Goal: Transaction & Acquisition: Purchase product/service

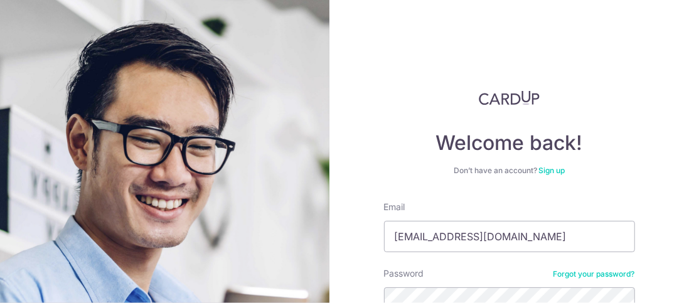
scroll to position [125, 0]
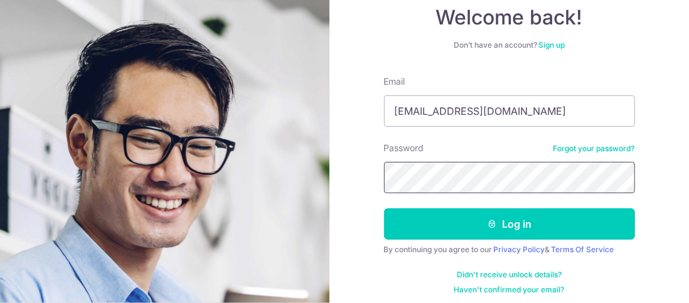
click at [384, 208] on button "Log in" at bounding box center [509, 223] width 251 height 31
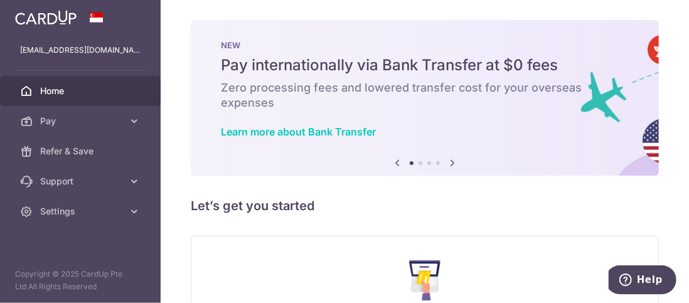
click at [70, 132] on link "Pay" at bounding box center [80, 121] width 161 height 30
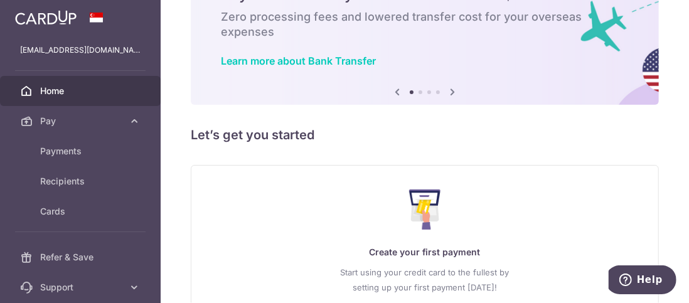
scroll to position [125, 0]
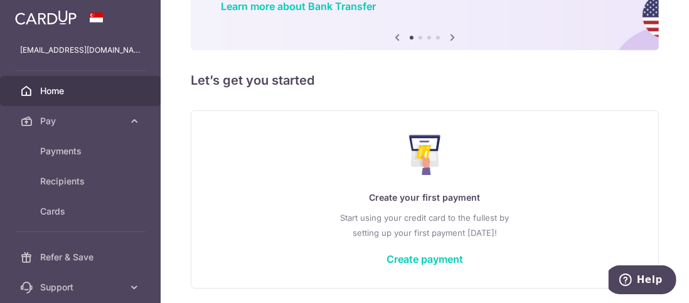
click at [390, 255] on link "Create payment" at bounding box center [424, 259] width 77 height 13
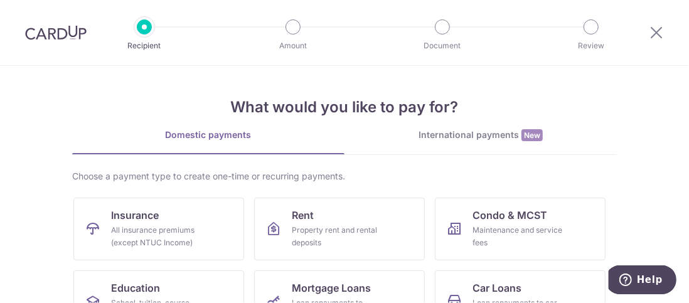
click at [452, 133] on div "International payments New" at bounding box center [480, 135] width 272 height 13
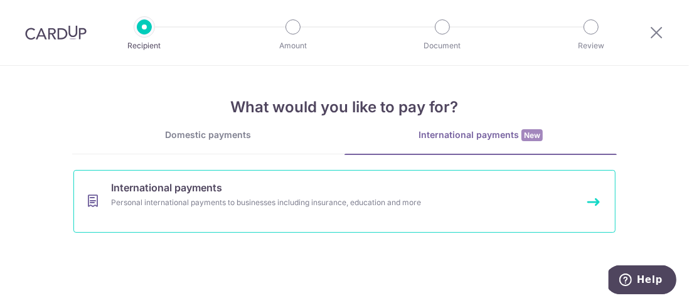
click at [199, 180] on span "International payments" at bounding box center [166, 187] width 111 height 15
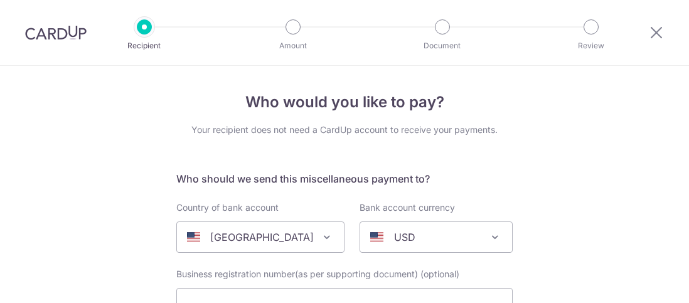
select select
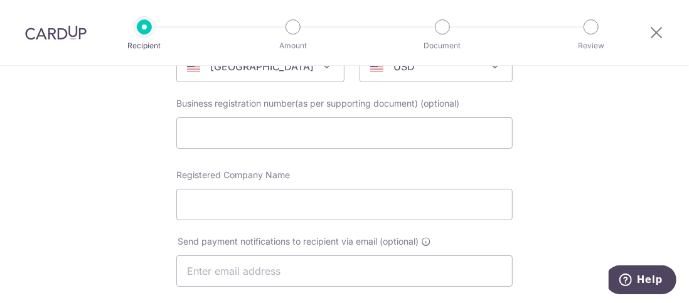
scroll to position [188, 0]
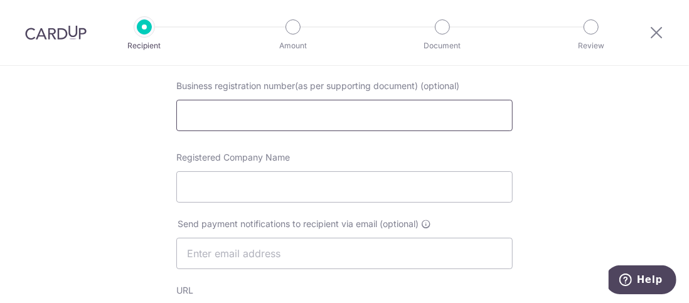
click at [341, 117] on input "text" at bounding box center [344, 115] width 336 height 31
click at [456, 202] on input "Registered Company Name" at bounding box center [344, 186] width 336 height 31
click at [247, 183] on input "Registered Company Name" at bounding box center [344, 186] width 336 height 31
paste input "Whiteflash Inc."
type input "Whiteflash Inc."
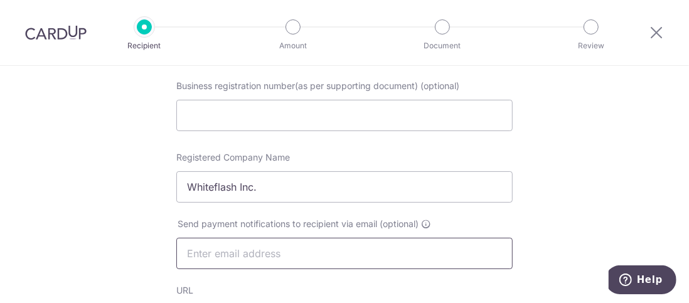
click at [285, 246] on input "text" at bounding box center [344, 253] width 336 height 31
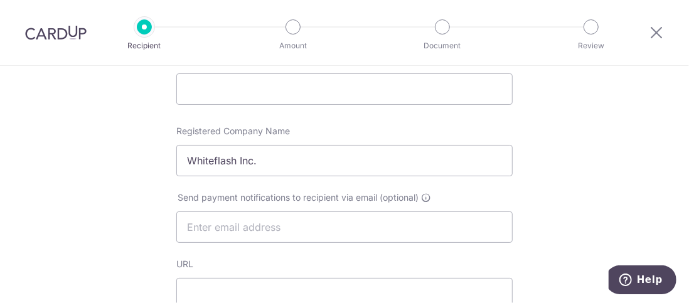
scroll to position [251, 0]
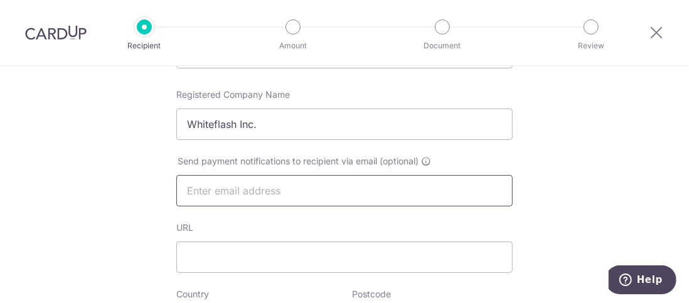
click at [288, 189] on input "text" at bounding box center [344, 190] width 336 height 31
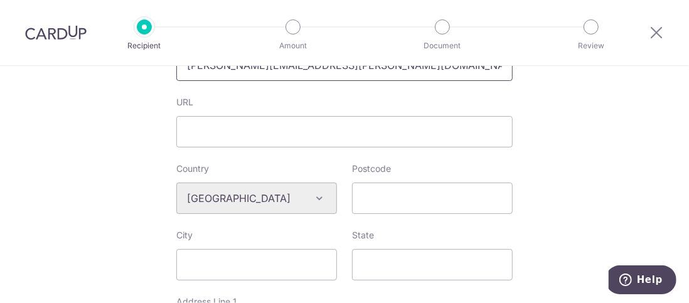
scroll to position [439, 0]
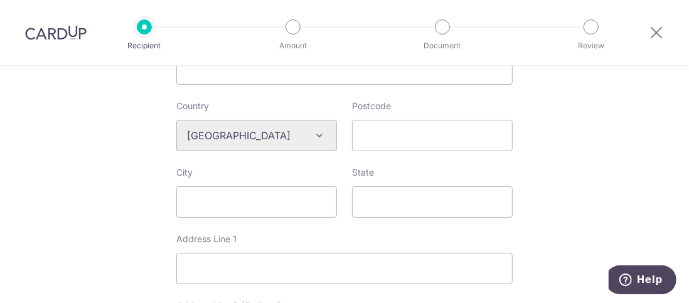
type input "Liza.Horowitz@Whiteflash.com"
click at [378, 131] on input "Postcode" at bounding box center [432, 135] width 161 height 31
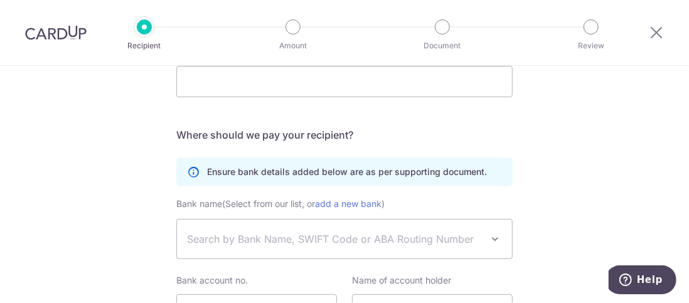
scroll to position [814, 0]
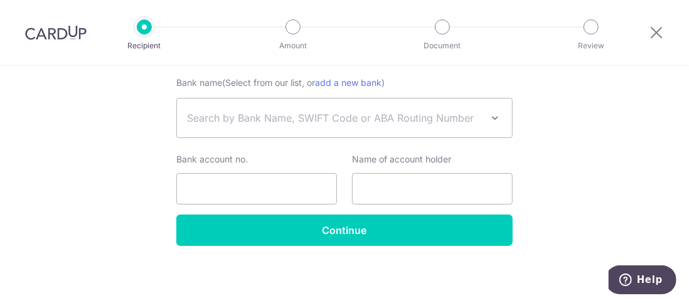
click at [397, 109] on span "Search by Bank Name, SWIFT Code or ABA Routing Number" at bounding box center [344, 118] width 335 height 39
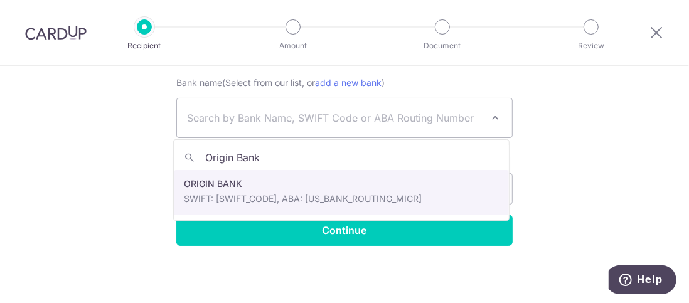
type input "Origin Bank"
select select "895"
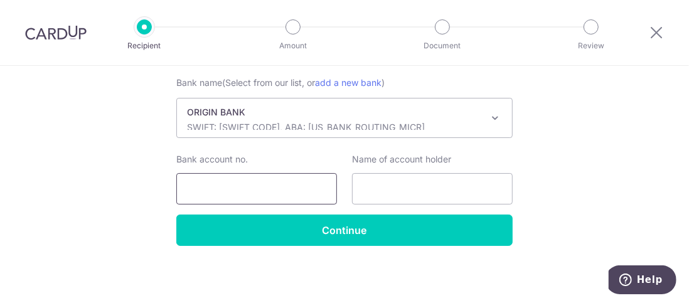
click at [257, 186] on input "Bank account no." at bounding box center [256, 188] width 161 height 31
click at [215, 195] on input "Bank account no." at bounding box center [256, 188] width 161 height 31
paste input "228080142"
type input "228080142"
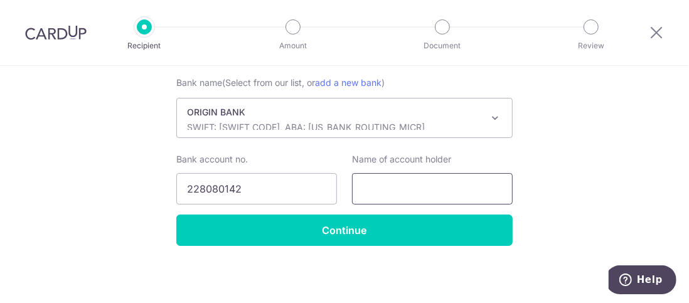
click at [415, 183] on input "text" at bounding box center [432, 188] width 161 height 31
click at [410, 182] on input "text" at bounding box center [432, 188] width 161 height 31
type input "Whiteflash Inc"
click at [440, 116] on p "ORIGIN BANK" at bounding box center [334, 112] width 295 height 13
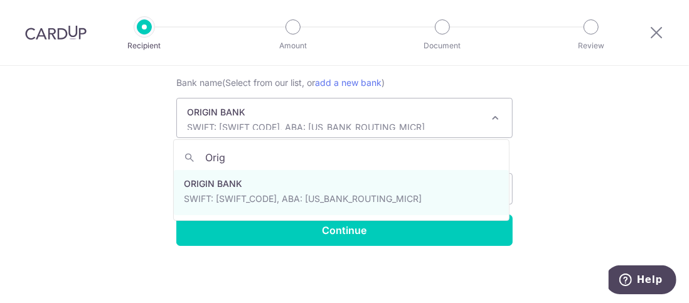
scroll to position [0, 0]
type input "O"
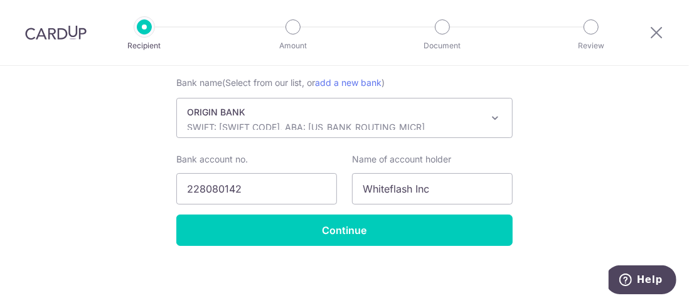
click at [351, 102] on span "ORIGIN BANK SWIFT: CTUUUS44XXX, ABA: 065306202" at bounding box center [344, 118] width 335 height 39
click at [356, 108] on p "ORIGIN BANK" at bounding box center [334, 112] width 295 height 13
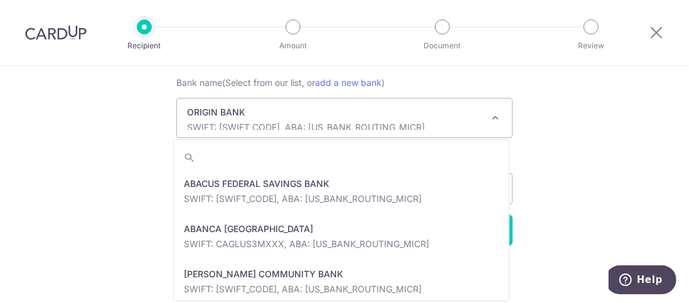
scroll to position [22391, 0]
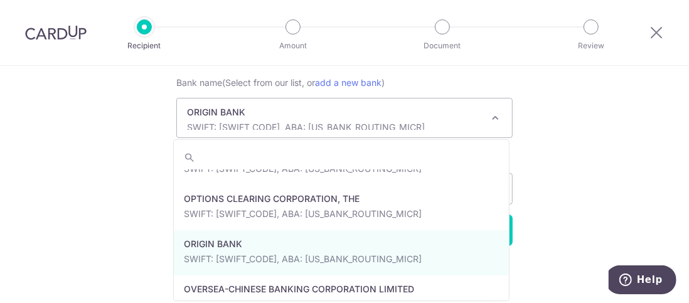
click at [342, 88] on label "Bank name (Select from our list, or add a new bank )" at bounding box center [280, 82] width 208 height 15
click at [177, 98] on select "ABACUS FEDERAL SAVINGS BANK ABANCA USA ADAMS COMMUNITY BANK ADVANTAGE FCU AFFIN…" at bounding box center [176, 98] width 1 height 1
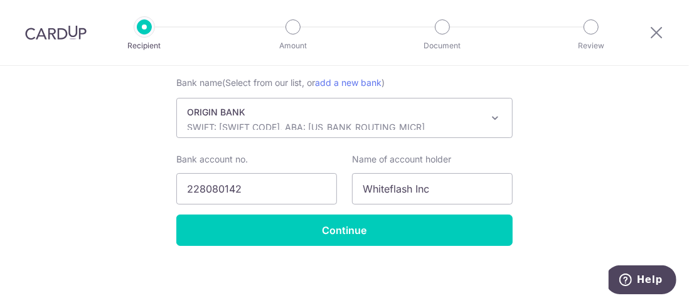
click at [343, 79] on link "add a new bank" at bounding box center [348, 82] width 67 height 11
click at [177, 98] on select "ABACUS FEDERAL SAVINGS BANK ABANCA USA ADAMS COMMUNITY BANK ADVANTAGE FCU AFFIN…" at bounding box center [176, 98] width 1 height 1
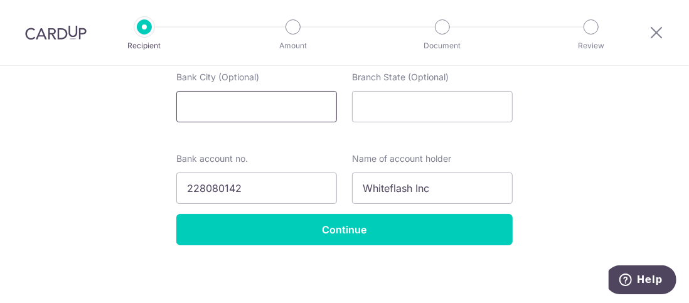
click at [280, 108] on input "Bank City (Optional)" at bounding box center [256, 106] width 161 height 31
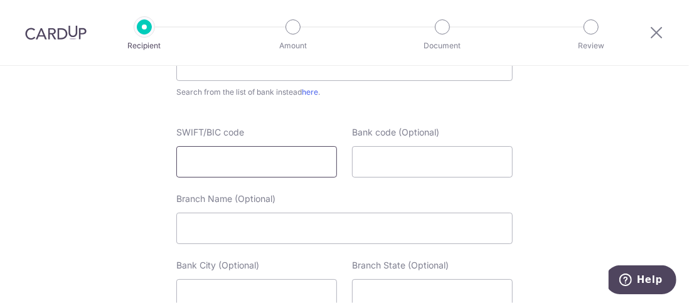
click at [266, 159] on input "SWIFT/BIC code" at bounding box center [256, 161] width 161 height 31
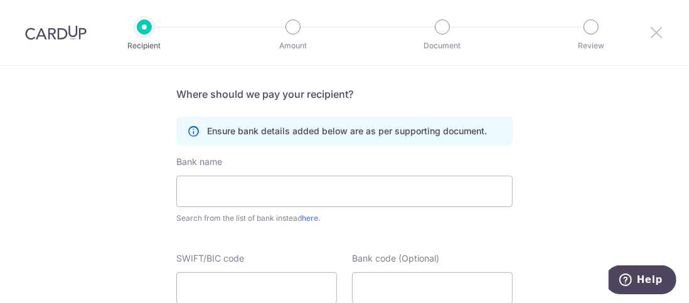
click at [656, 33] on icon at bounding box center [656, 32] width 15 height 16
click at [312, 220] on link "here" at bounding box center [310, 217] width 16 height 9
select select
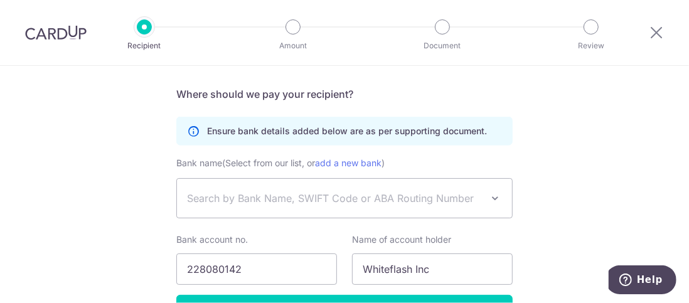
click at [319, 204] on span "Search by Bank Name, SWIFT Code or ABA Routing Number" at bounding box center [334, 198] width 295 height 15
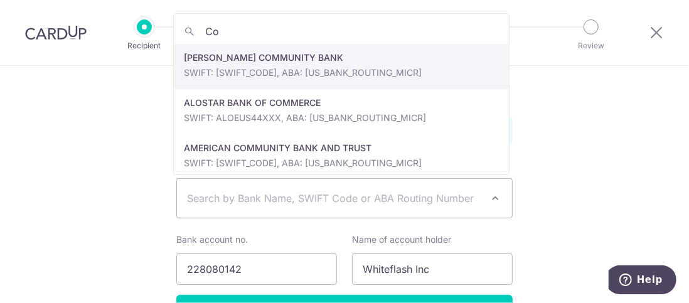
type input "C"
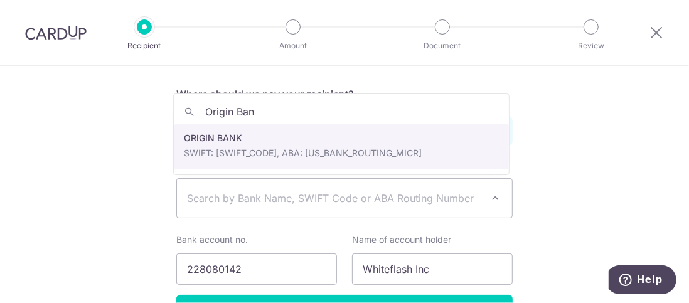
type input "Origin Bank"
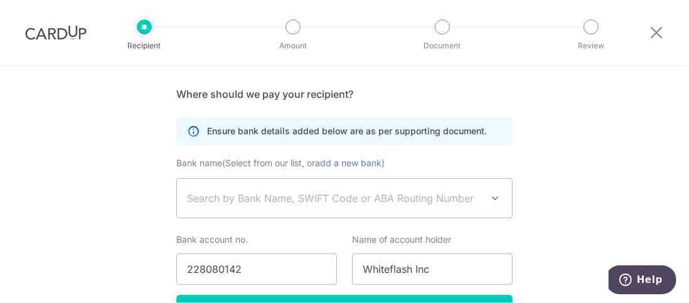
click at [444, 191] on span "Search by Bank Name, SWIFT Code or ABA Routing Number" at bounding box center [334, 198] width 295 height 15
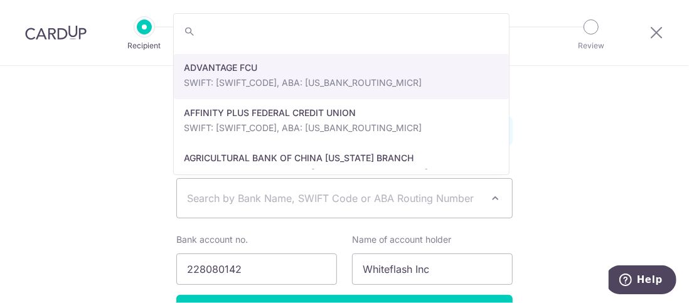
scroll to position [188, 0]
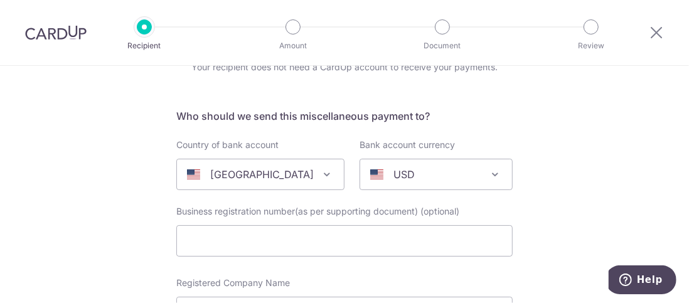
scroll to position [0, 0]
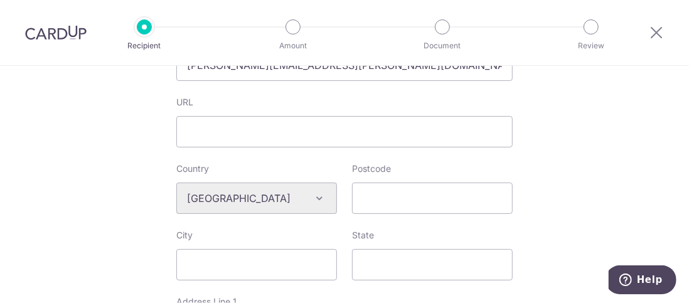
scroll to position [439, 0]
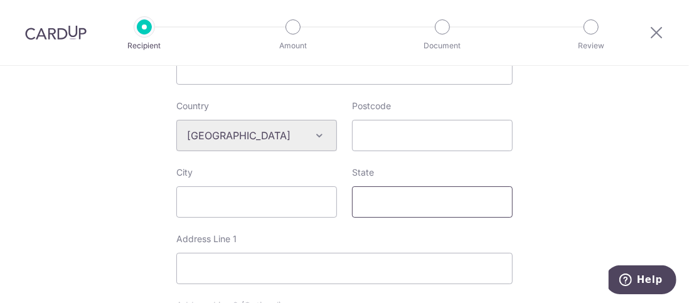
click at [382, 206] on input "State" at bounding box center [432, 201] width 161 height 31
type input "Texas"
click at [274, 264] on input "Address Line 1" at bounding box center [344, 268] width 336 height 31
paste input "Whiteflash Inc. 2150 Town Square Place, Suite 330 Sugar Land, TX 77479-1465"
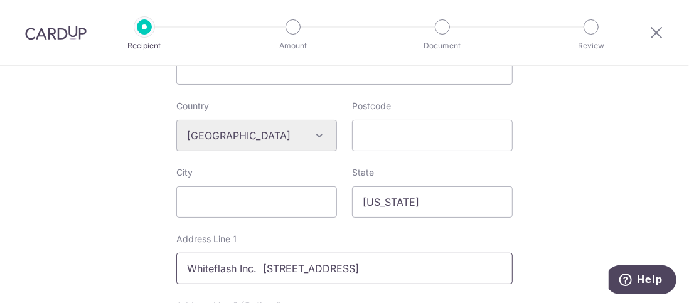
scroll to position [0, 0]
drag, startPoint x: 258, startPoint y: 267, endPoint x: 169, endPoint y: 269, distance: 89.1
click at [140, 269] on div "Who would you like to pay? Your recipient does not need a CardUp account to rec…" at bounding box center [344, 153] width 689 height 1053
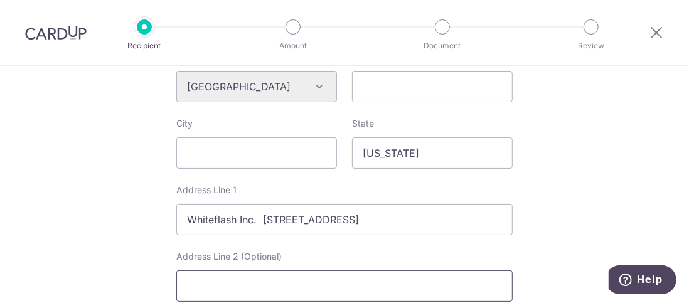
scroll to position [502, 0]
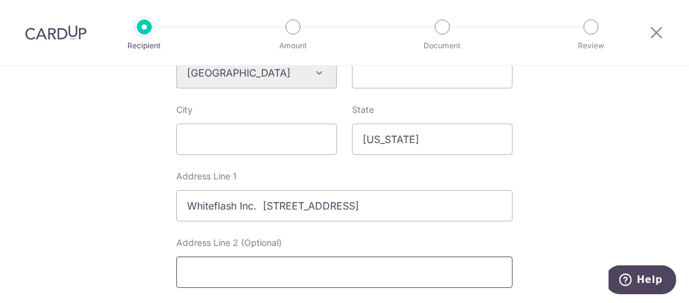
click at [287, 270] on input "Address Line 2 (Optional)" at bounding box center [344, 272] width 336 height 31
drag, startPoint x: 452, startPoint y: 216, endPoint x: 442, endPoint y: 215, distance: 10.2
click at [452, 216] on input "Whiteflash Inc. 2150 Town Square Place, Suite 330 Sugar Land, TX 77479-1465" at bounding box center [344, 205] width 336 height 31
click at [427, 205] on input "Whiteflash Inc. 2150 Town Square Place, Suite 330 Sugar Land, TX 77479-1465" at bounding box center [344, 205] width 336 height 31
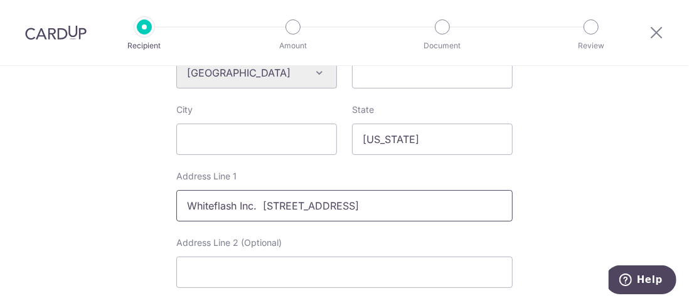
drag, startPoint x: 432, startPoint y: 205, endPoint x: 595, endPoint y: 206, distance: 163.1
click at [595, 206] on div "Who would you like to pay? Your recipient does not need a CardUp account to rec…" at bounding box center [344, 90] width 689 height 1053
type input "Whiteflash Inc. 2150 Town Square Place, Suite 330"
click at [410, 274] on input "Address Line 2 (Optional)" at bounding box center [344, 272] width 336 height 31
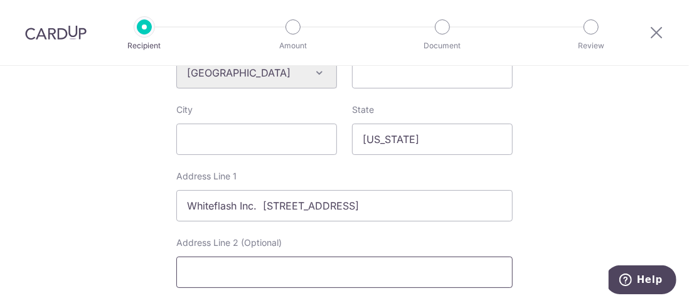
paste input "Sugar Land, TX 77479-1465"
type input "Sugar Land, TX 77479-1465"
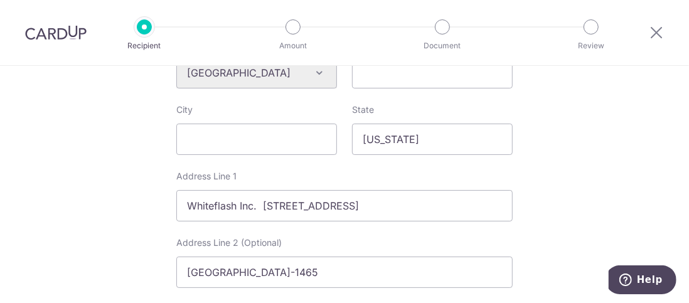
click at [535, 248] on div "Who would you like to pay? Your recipient does not need a CardUp account to rec…" at bounding box center [344, 90] width 689 height 1053
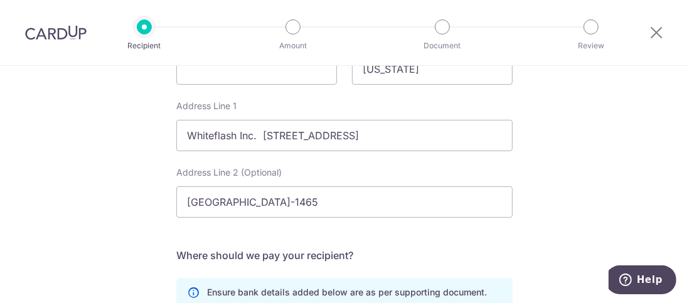
scroll to position [627, 0]
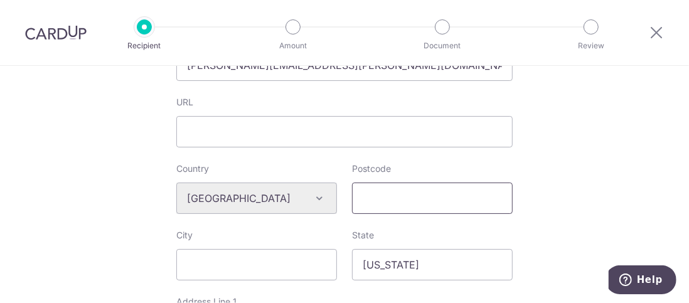
click at [392, 195] on input "Postcode" at bounding box center [432, 198] width 161 height 31
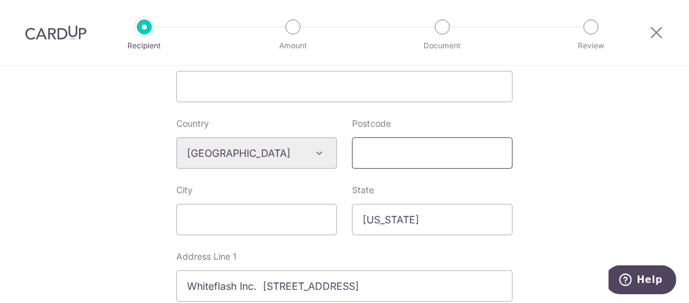
scroll to position [439, 0]
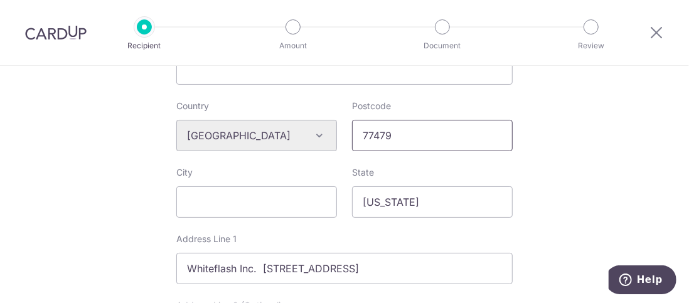
type input "77479"
click at [297, 204] on input "City" at bounding box center [256, 201] width 161 height 31
click at [544, 132] on div "Who would you like to pay? Your recipient does not need a CardUp account to rec…" at bounding box center [344, 153] width 689 height 1053
click at [287, 196] on input "City" at bounding box center [256, 201] width 161 height 31
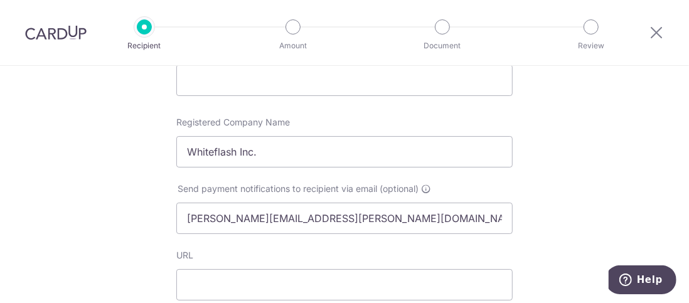
scroll to position [125, 0]
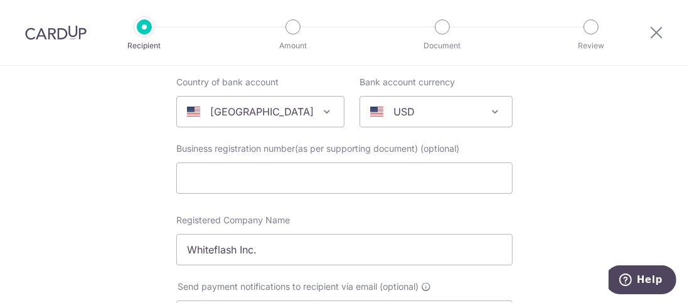
type input "Sugar Land"
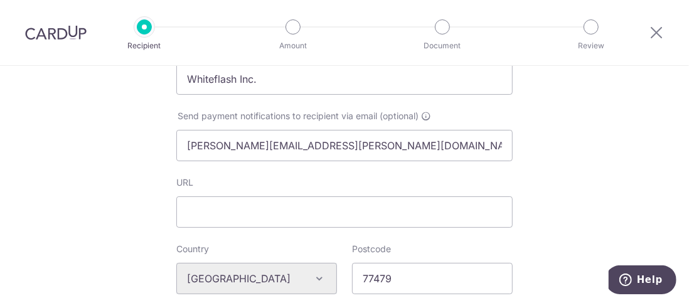
scroll to position [314, 0]
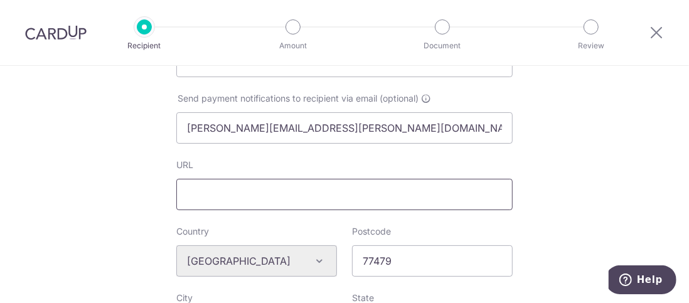
click at [308, 206] on input "URL" at bounding box center [344, 194] width 336 height 31
paste input "https://www.whiteflash.com/"
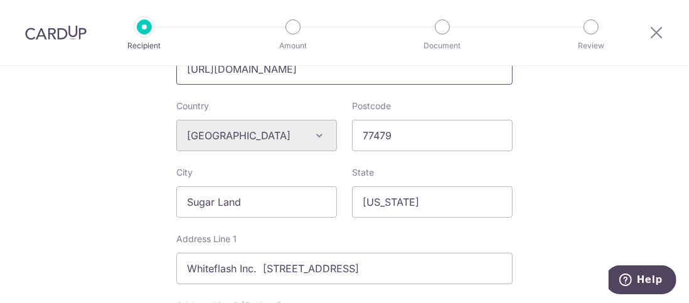
type input "https://www.whiteflash.com/"
click at [590, 178] on div "Who would you like to pay? Your recipient does not need a CardUp account to rec…" at bounding box center [344, 153] width 689 height 1053
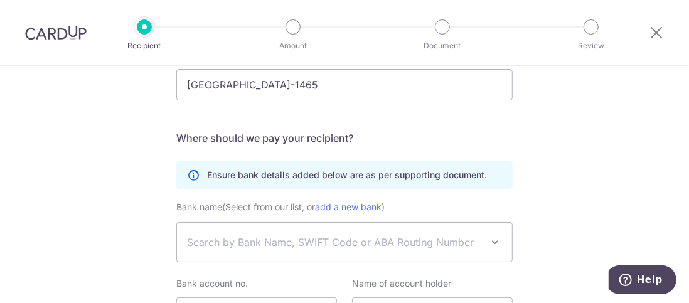
scroll to position [753, 0]
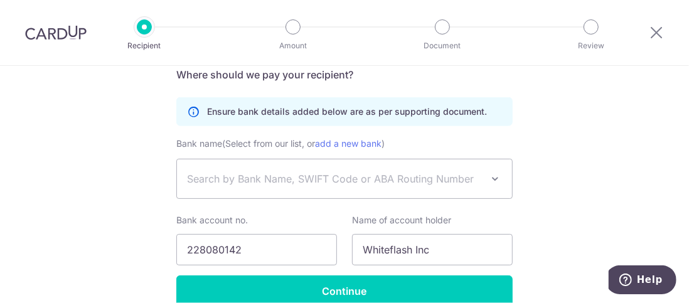
click at [351, 145] on link "add a new bank" at bounding box center [348, 143] width 67 height 11
click at [177, 159] on select "ABACUS FEDERAL SAVINGS BANK ABANCA USA ADAMS COMMUNITY BANK ADVANTAGE FCU AFFIN…" at bounding box center [176, 159] width 1 height 1
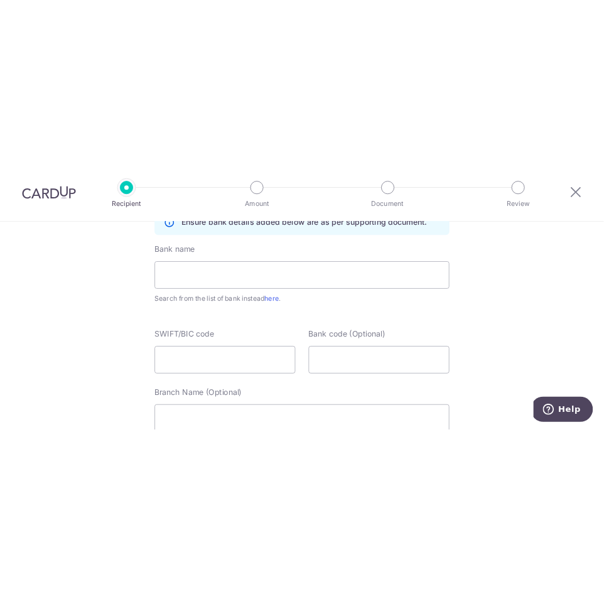
scroll to position [816, 0]
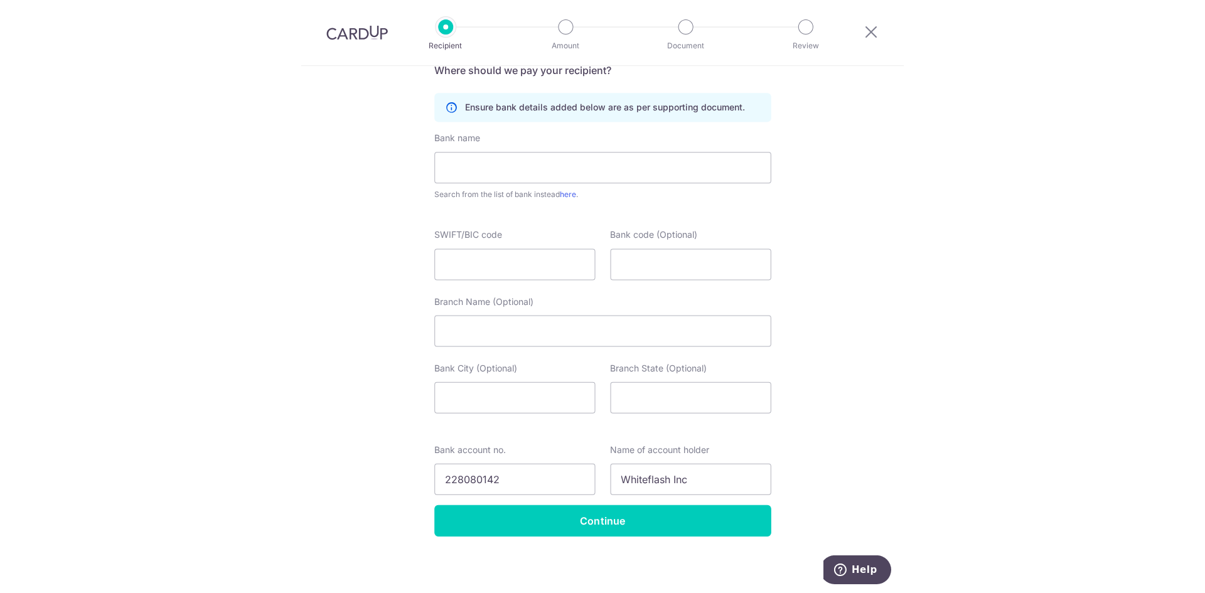
scroll to position [759, 0]
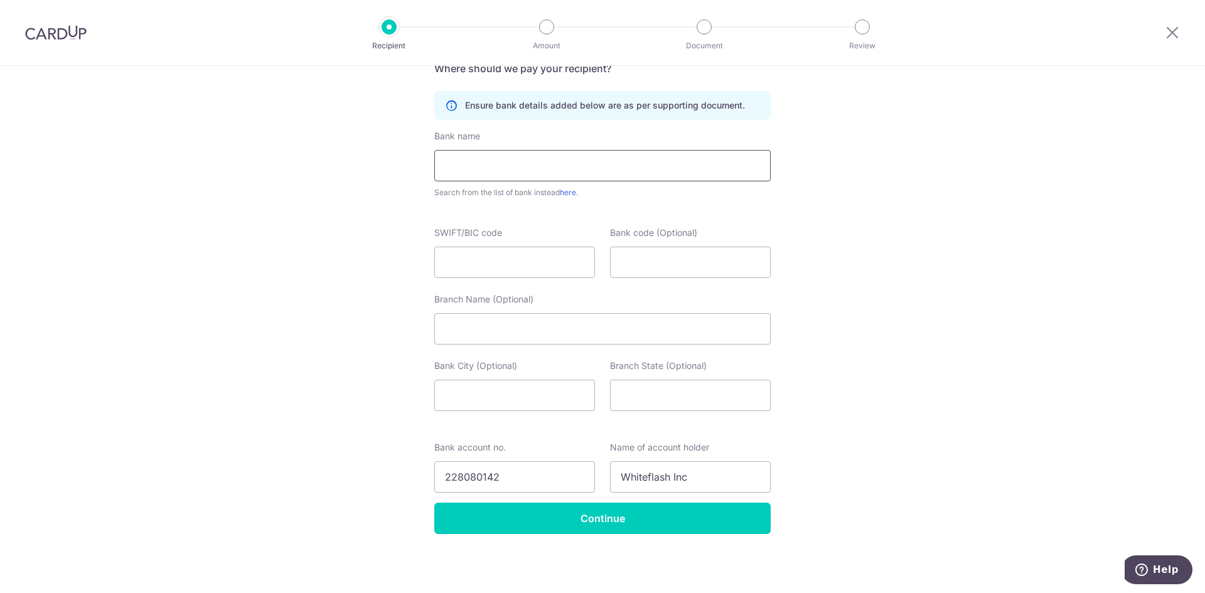
click at [619, 176] on input "text" at bounding box center [602, 165] width 336 height 31
type input "I"
type input "Origin Bank (formerly Community Trust Bank)"
click at [491, 265] on input "SWIFT/BIC code" at bounding box center [514, 262] width 161 height 31
click at [622, 302] on input "Branch Name (Optional)" at bounding box center [602, 328] width 336 height 31
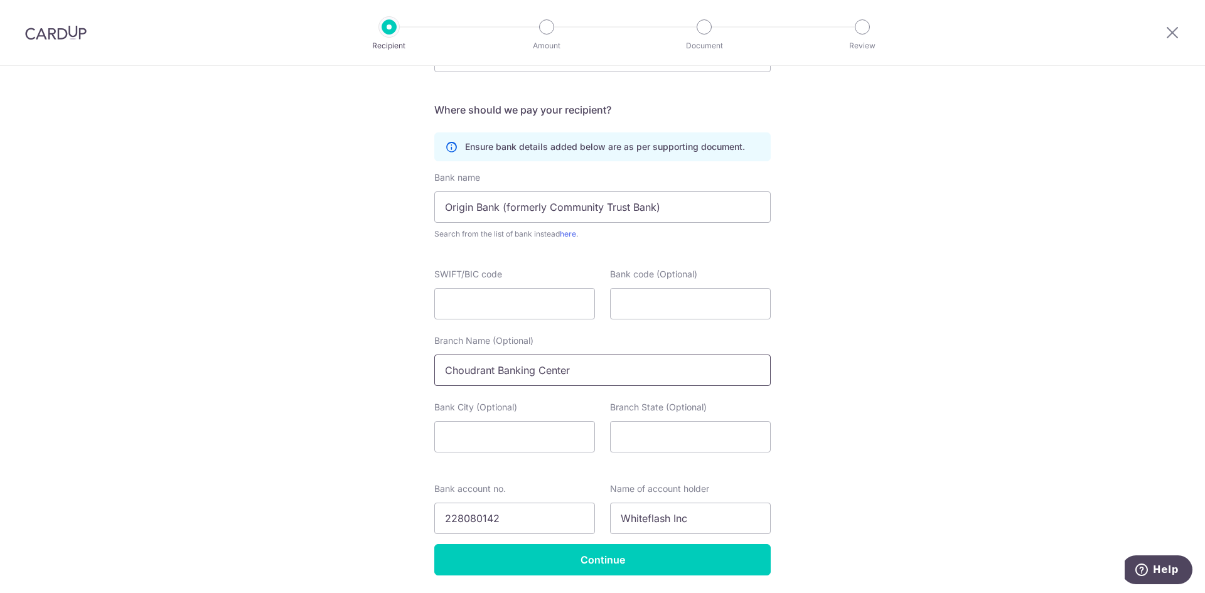
scroll to position [696, 0]
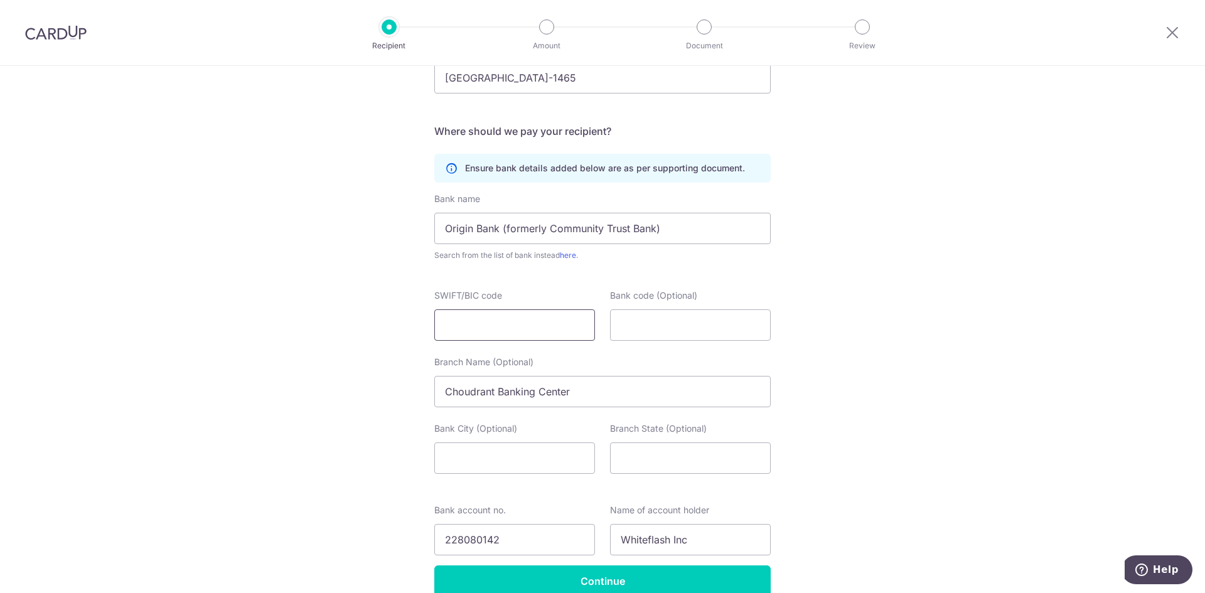
click at [521, 302] on input "SWIFT/BIC code" at bounding box center [514, 324] width 161 height 31
click at [658, 302] on input "Bank code (Optional)" at bounding box center [690, 324] width 161 height 31
click at [680, 302] on input "Branch State (Optional)" at bounding box center [690, 457] width 161 height 31
click at [688, 302] on div "Who would you like to pay? Your recipient does not need a CardUp account to rec…" at bounding box center [602, 12] width 1205 height 1286
click at [599, 302] on input "Choudrant Banking Center" at bounding box center [602, 391] width 336 height 31
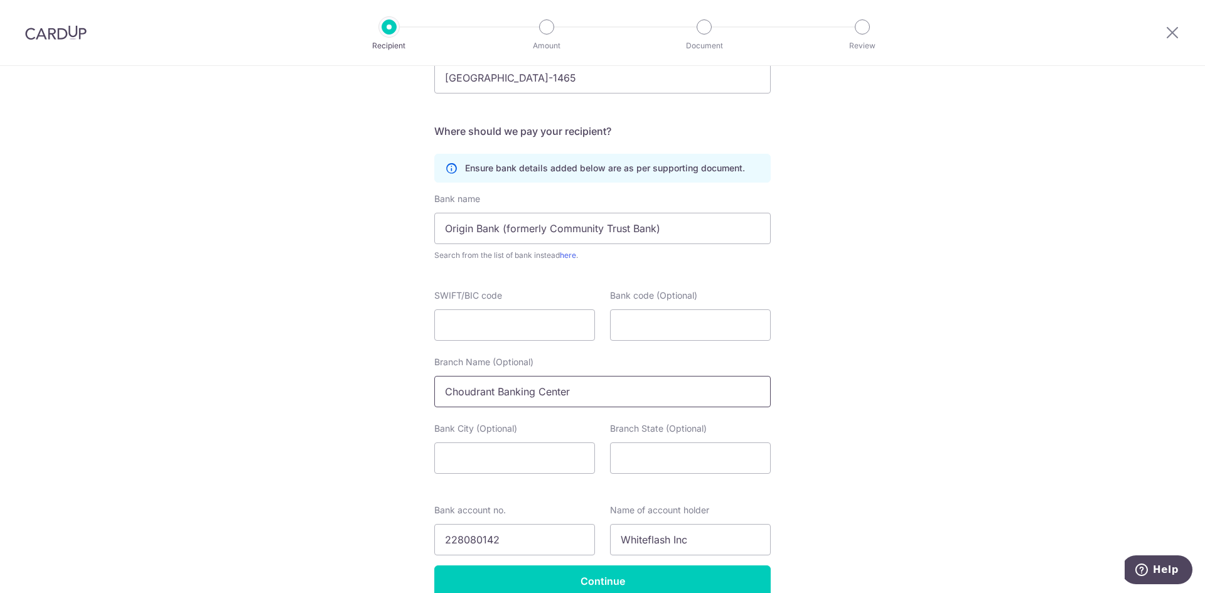
click at [599, 302] on input "Choudrant Banking Center" at bounding box center [602, 391] width 336 height 31
click at [605, 302] on input "Choudrant Banking Center" at bounding box center [602, 391] width 336 height 31
type input "Choudrant Banking Center, 3921 Elm St, LA 71227"
type input "l"
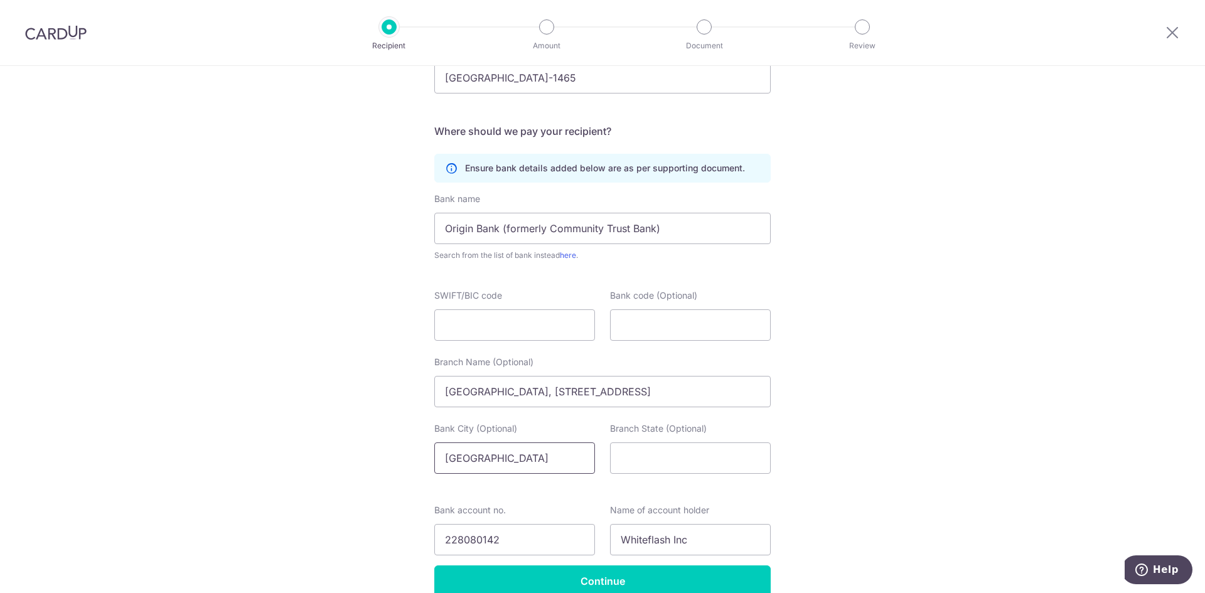
type input "Los Angeles"
drag, startPoint x: 723, startPoint y: 392, endPoint x: 437, endPoint y: 388, distance: 286.1
click at [437, 302] on input "Choudrant Banking Center, 3921 Elm St, LA 71227" at bounding box center [602, 391] width 336 height 31
click at [439, 302] on input "Choudrant Banking Center, 3921 Elm St, LA 71227" at bounding box center [602, 391] width 336 height 31
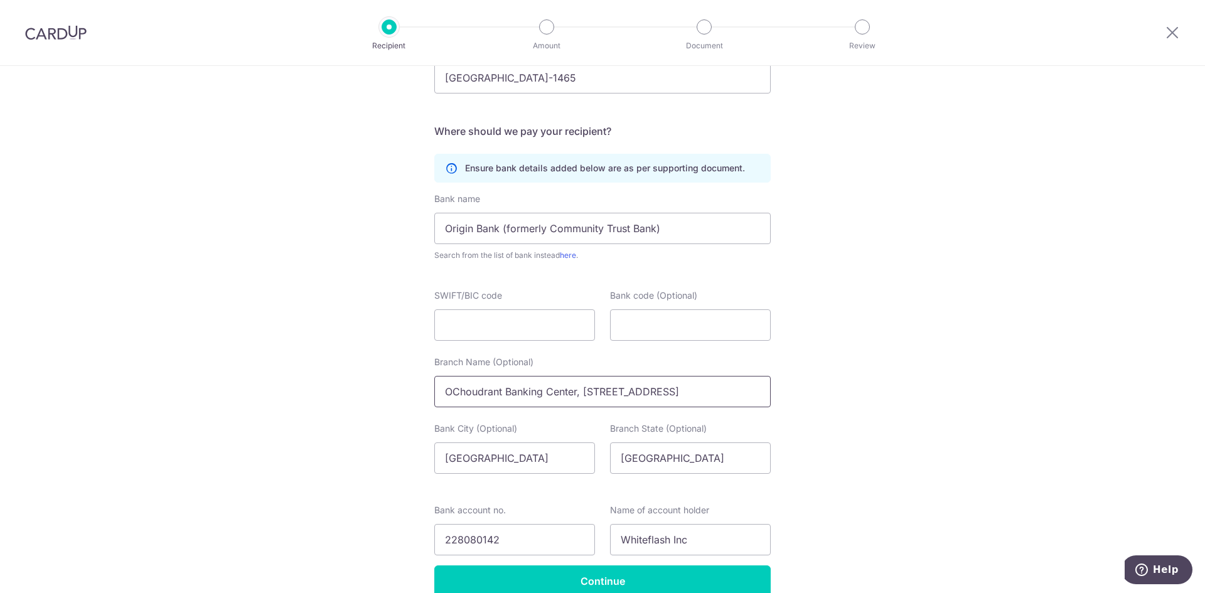
type input "Choudrant Banking Center, 3921 Elm St, LA 71227"
drag, startPoint x: 577, startPoint y: 391, endPoint x: 706, endPoint y: 392, distance: 129.3
click at [688, 302] on input "Choudrant Banking Center, 3921 Elm St, LA 71227" at bounding box center [602, 391] width 336 height 31
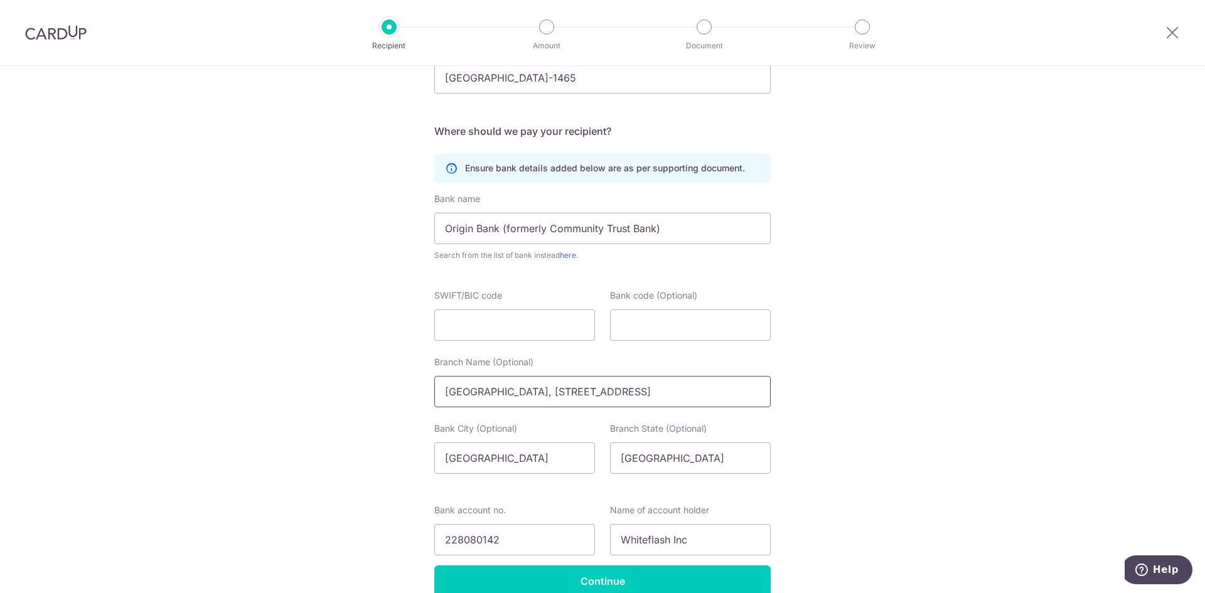
scroll to position [759, 0]
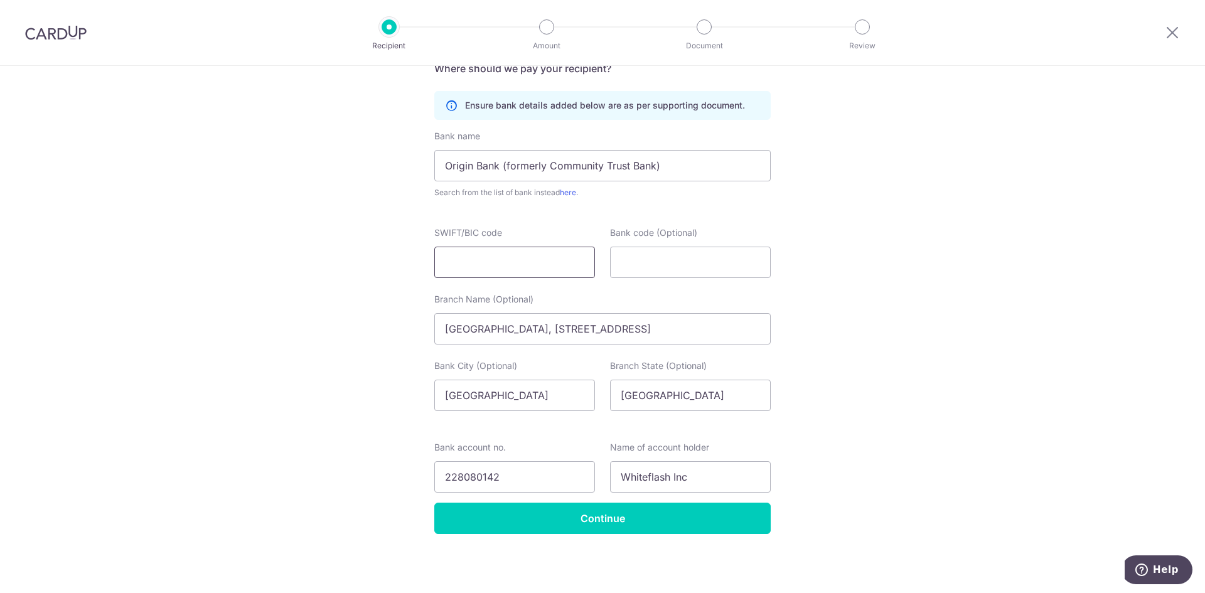
click at [470, 255] on input "SWIFT/BIC code" at bounding box center [514, 262] width 161 height 31
type input "CTUUUS44"
click at [631, 265] on input "Bank code (Optional)" at bounding box center [690, 262] width 161 height 31
click at [640, 265] on input "Bank code (Optional)" at bounding box center [690, 262] width 161 height 31
click at [653, 272] on input "Bank code (Optional)" at bounding box center [690, 262] width 161 height 31
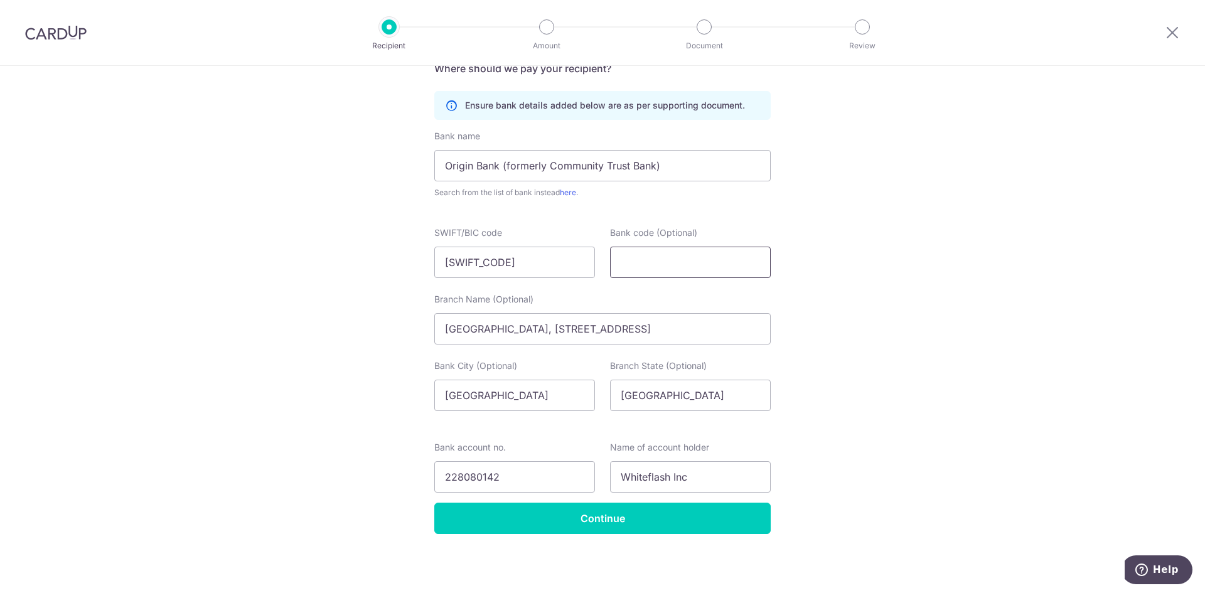
paste input "111102758"
type input "111102758"
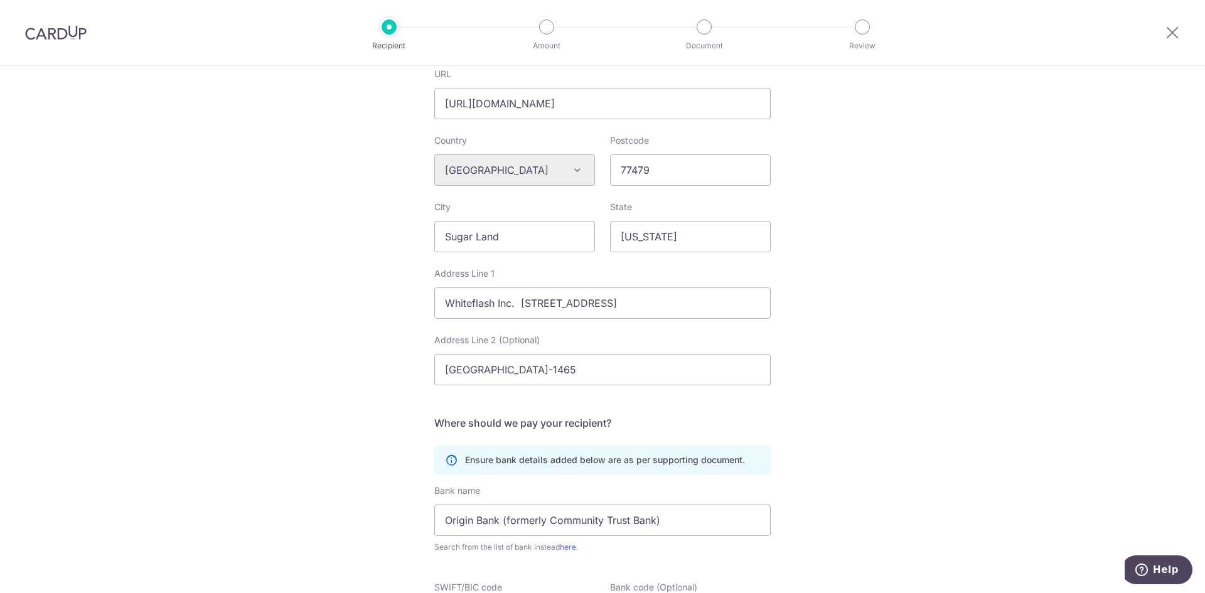
scroll to position [383, 0]
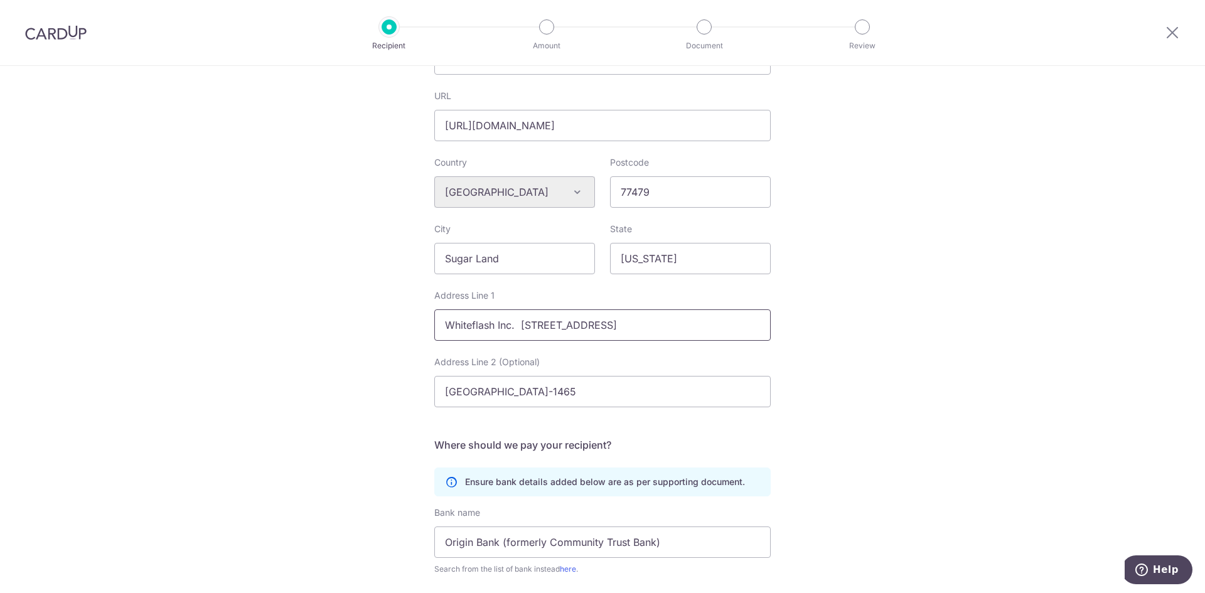
click at [514, 302] on input "Whiteflash Inc. 2150 Town Square Place, Suite 330" at bounding box center [602, 324] width 336 height 31
type input "Whiteflash Inc. 2150 Town Square Place, Suite 330"
click at [688, 302] on div "Who would you like to pay? Your recipient does not need a CardUp account to rec…" at bounding box center [602, 326] width 1205 height 1286
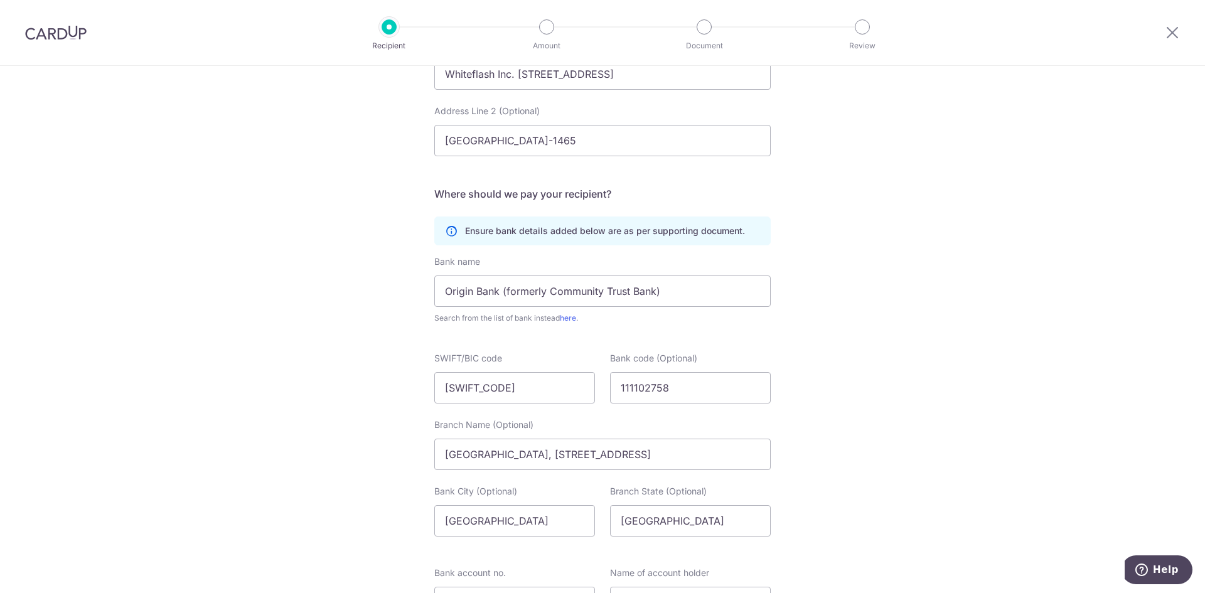
scroll to position [696, 0]
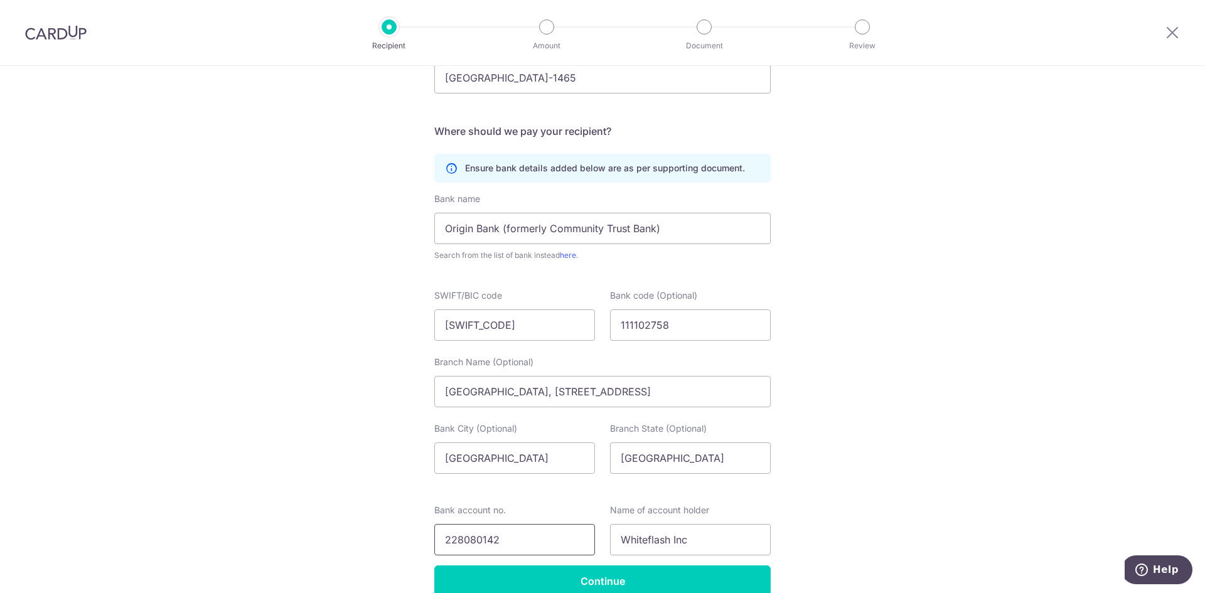
click at [466, 302] on input "228080142" at bounding box center [514, 539] width 161 height 31
drag, startPoint x: 478, startPoint y: 327, endPoint x: 457, endPoint y: 333, distance: 22.1
click at [457, 302] on input "CTUUUS44" at bounding box center [514, 324] width 161 height 31
click at [484, 302] on input "CTUUUS44" at bounding box center [514, 324] width 161 height 31
click at [490, 302] on input "CTUUUS44" at bounding box center [514, 324] width 161 height 31
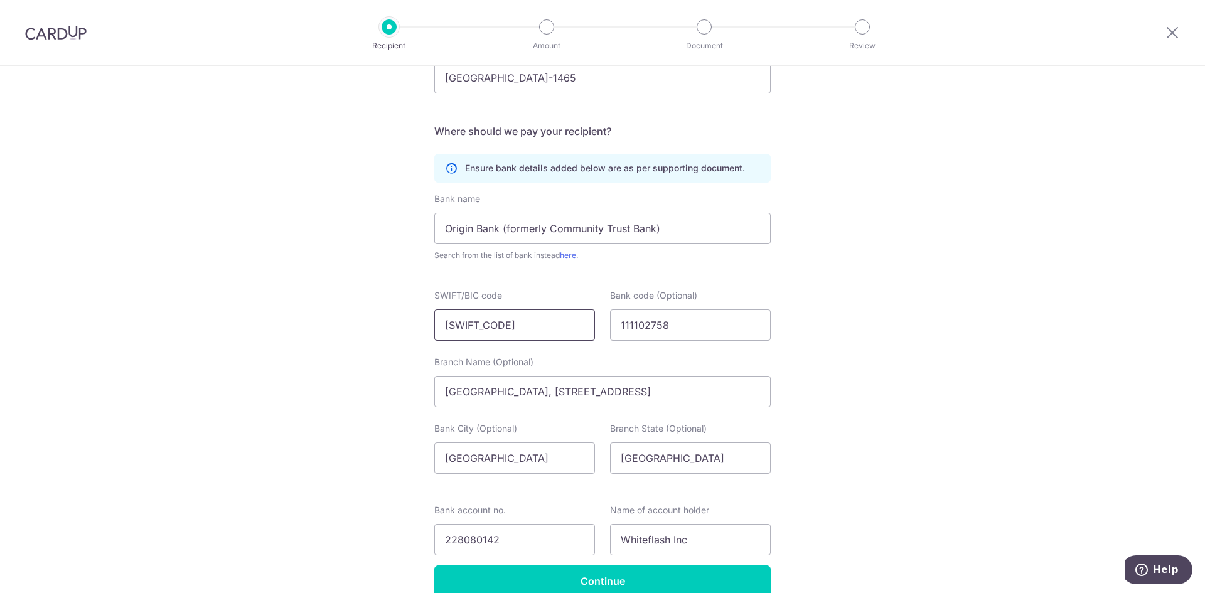
click at [490, 302] on input "CTUUUS44" at bounding box center [514, 324] width 161 height 31
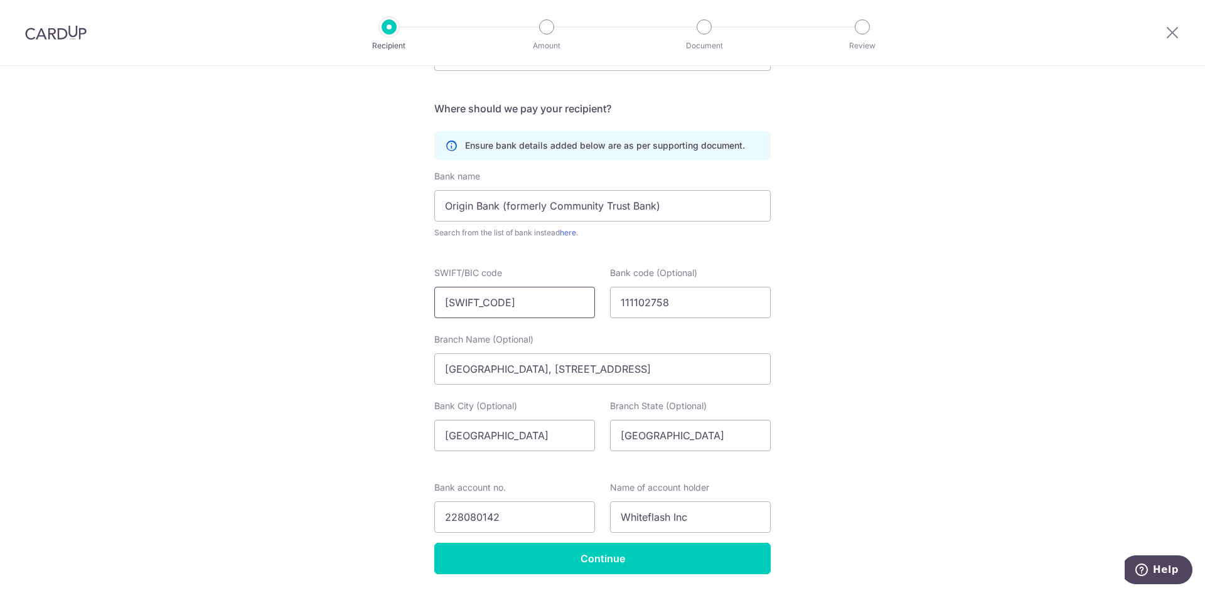
scroll to position [759, 0]
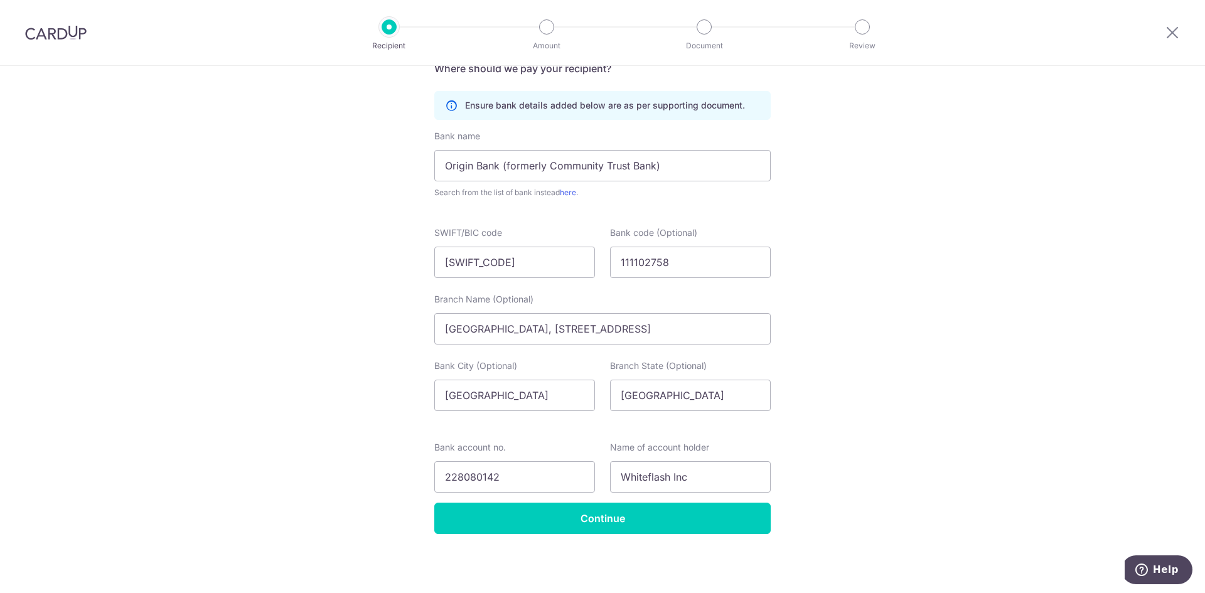
click at [641, 257] on input "111102758" at bounding box center [690, 262] width 161 height 31
click at [642, 257] on input "111102758" at bounding box center [690, 262] width 161 height 31
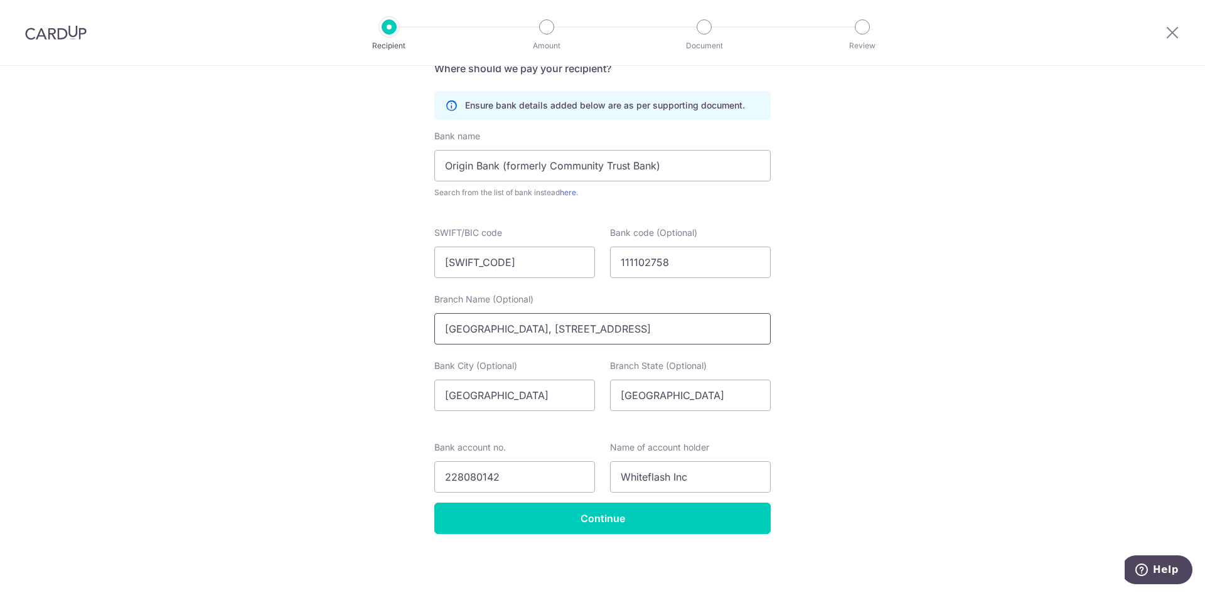
click at [627, 302] on input "Choudrant Banking Center, 3921 Elm St, LA 71227" at bounding box center [602, 328] width 336 height 31
click at [683, 302] on input "Choudrant Banking Center, 3921 Elm St, LA 71227" at bounding box center [602, 328] width 336 height 31
click at [688, 302] on input "Choudrant Banking Center, 3921 Elm St, LA 71227" at bounding box center [602, 328] width 336 height 31
drag, startPoint x: 511, startPoint y: 397, endPoint x: 418, endPoint y: 394, distance: 92.3
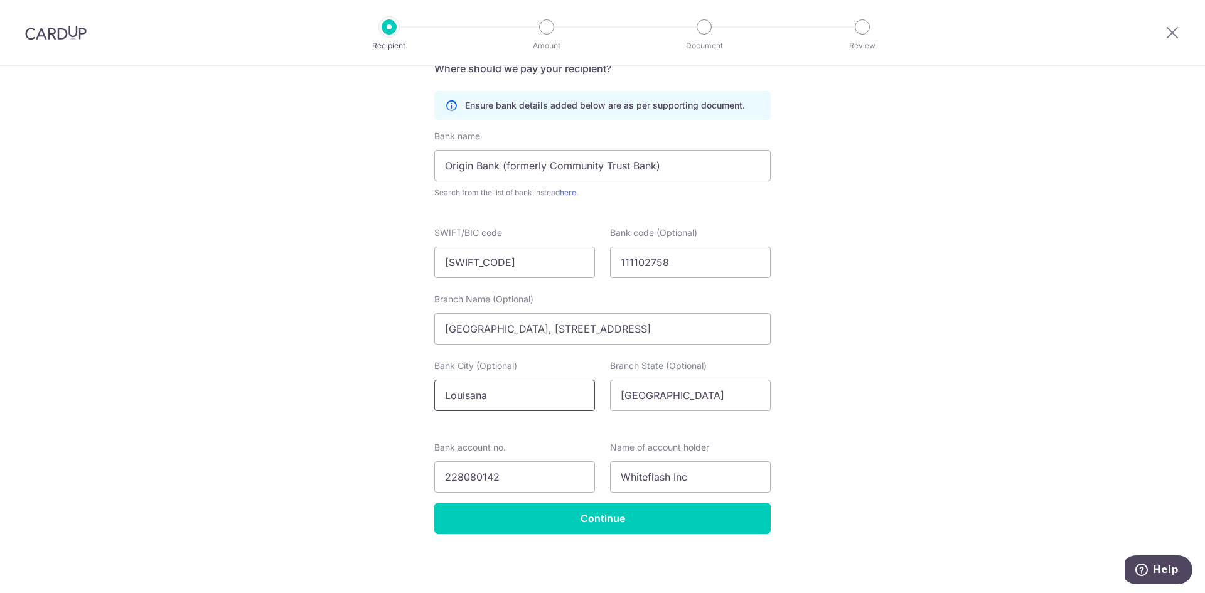
type input "Louisana"
drag, startPoint x: 477, startPoint y: 264, endPoint x: 447, endPoint y: 264, distance: 30.1
click at [447, 264] on input "CTUUUS44" at bounding box center [514, 262] width 161 height 31
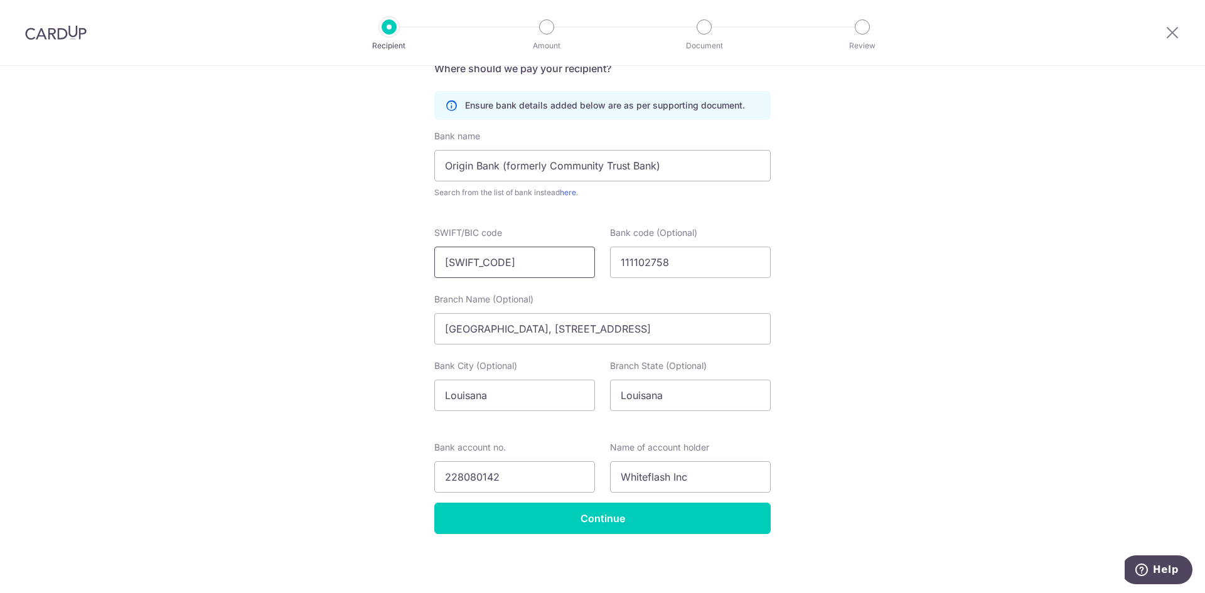
click at [517, 262] on input "CTUUUS44" at bounding box center [514, 262] width 161 height 31
click at [680, 265] on input "111102758" at bounding box center [690, 262] width 161 height 31
click at [636, 257] on input "111102758" at bounding box center [690, 262] width 161 height 31
click at [650, 302] on input "Continue" at bounding box center [602, 518] width 336 height 31
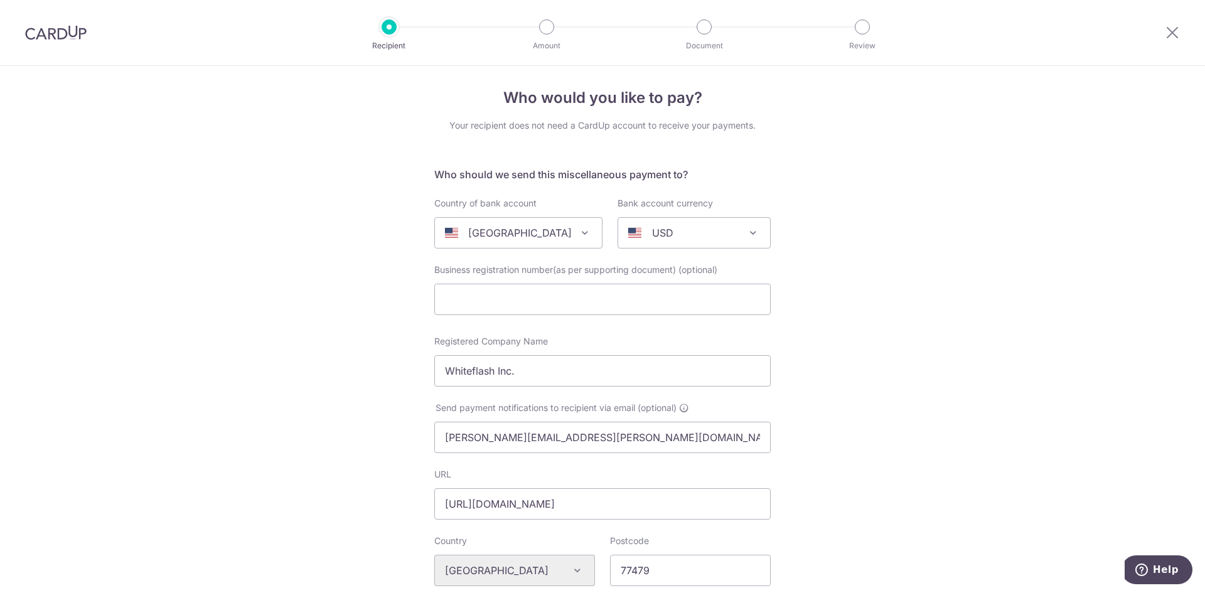
scroll to position [0, 0]
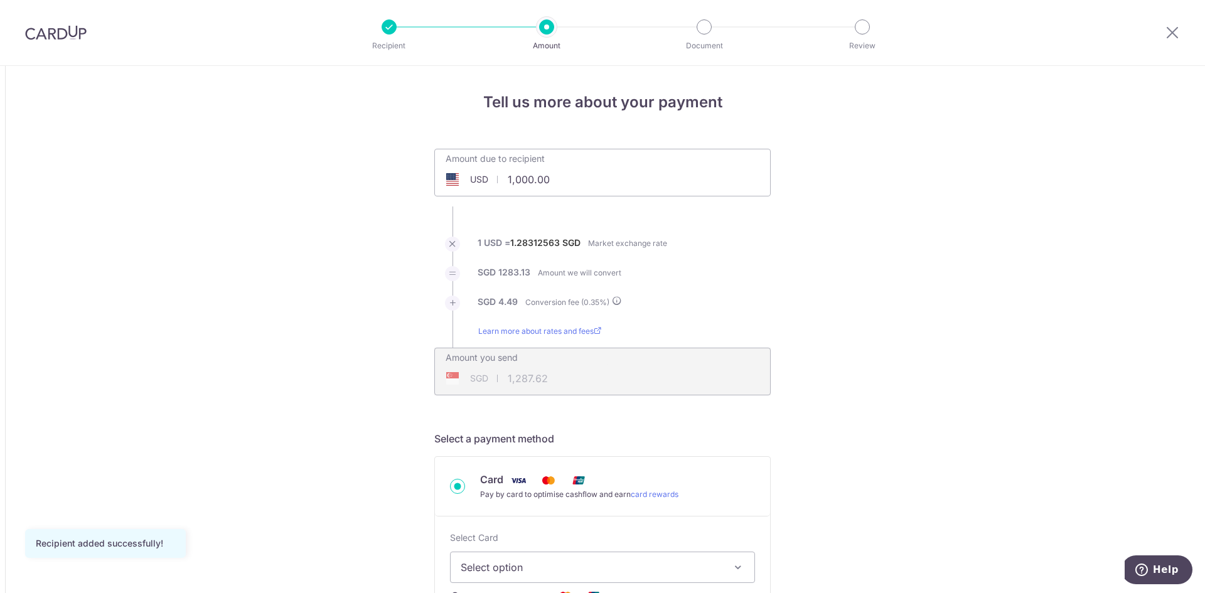
click at [499, 380] on div "SGD 1,287.62 1287.62" at bounding box center [522, 378] width 174 height 29
click at [486, 378] on div "SGD" at bounding box center [466, 378] width 63 height 13
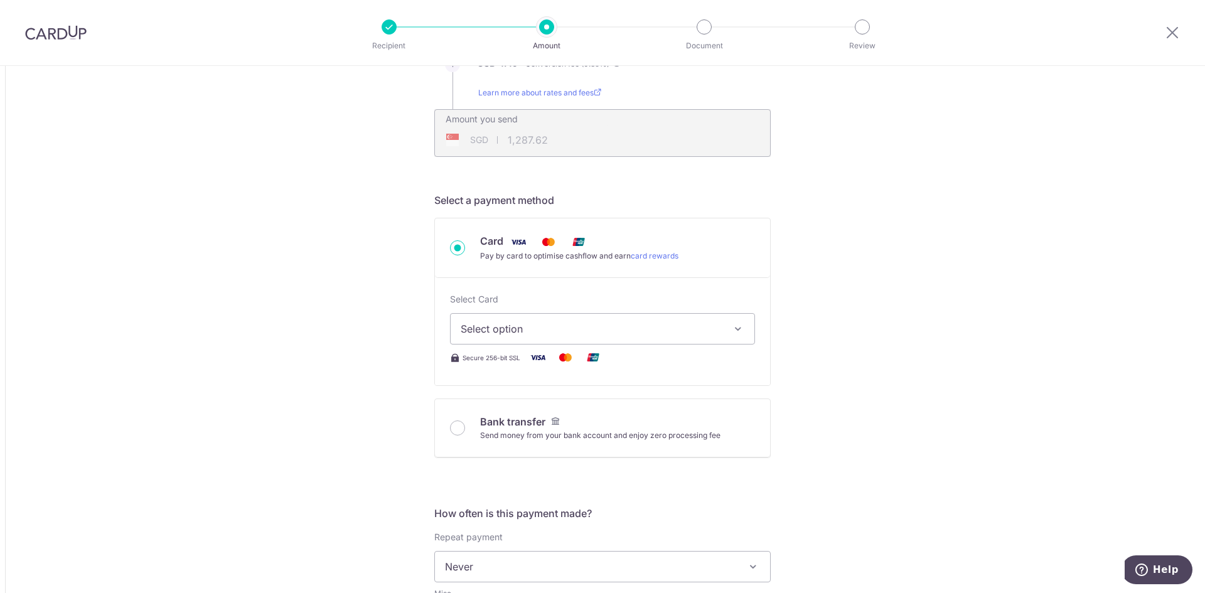
scroll to position [251, 0]
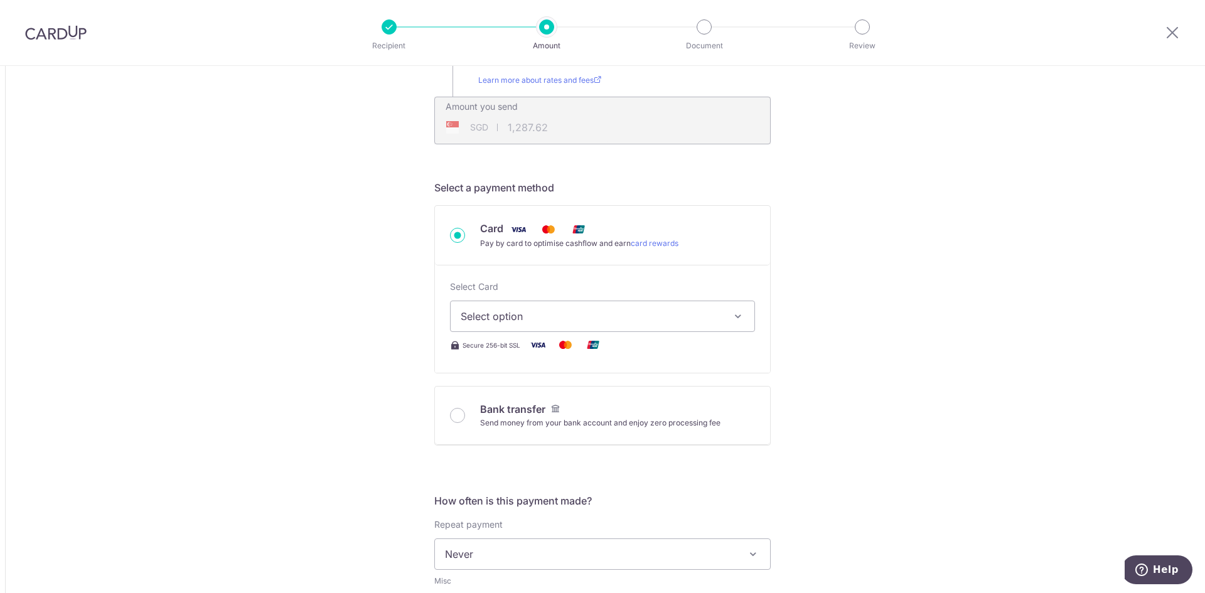
click at [489, 320] on span "Select option" at bounding box center [591, 316] width 261 height 15
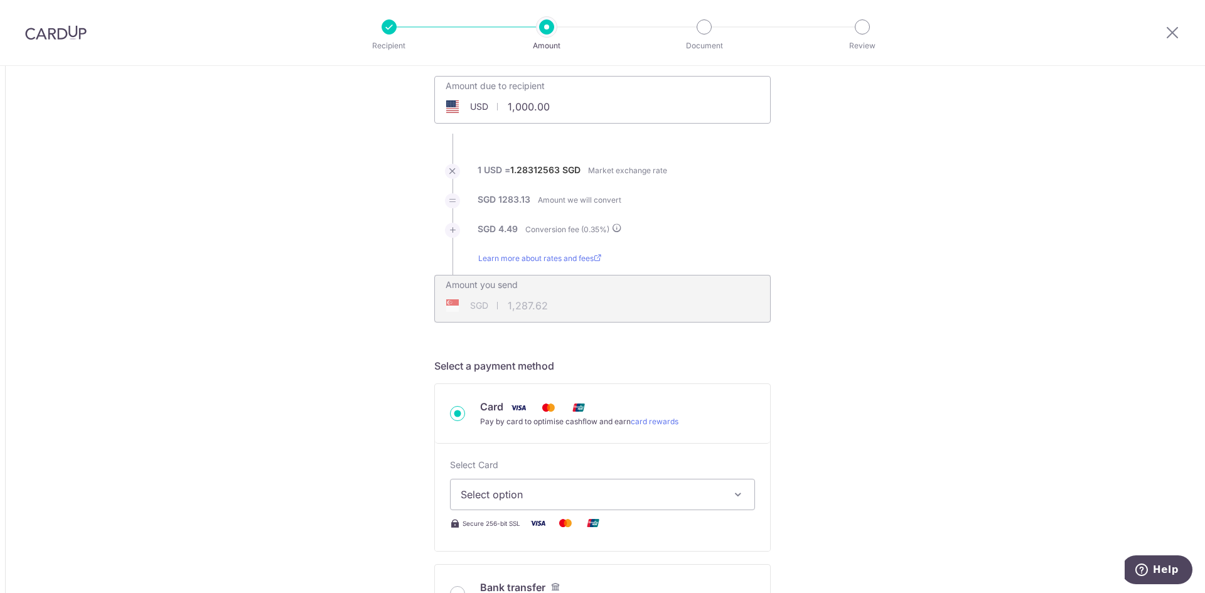
scroll to position [188, 0]
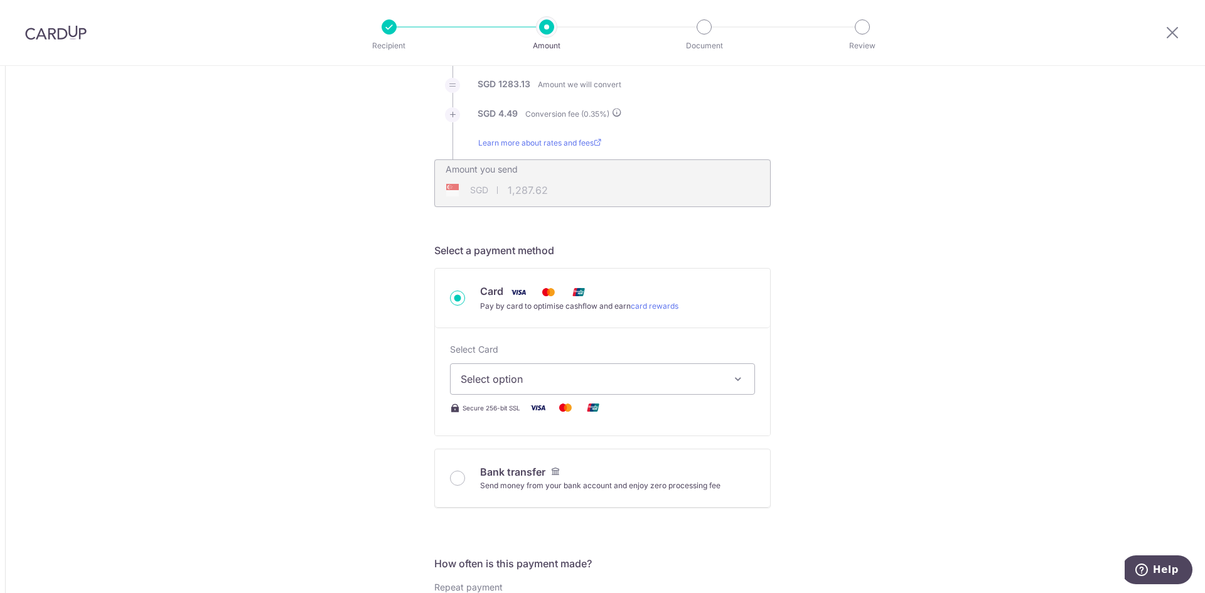
click at [604, 378] on span "Select option" at bounding box center [591, 378] width 261 height 15
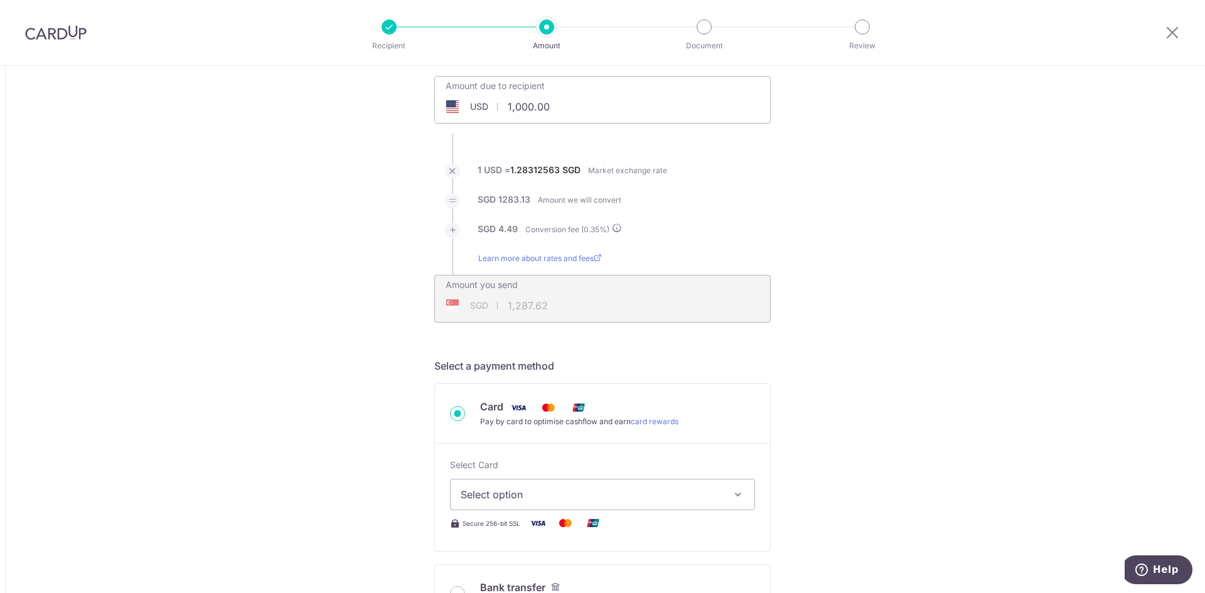
scroll to position [0, 0]
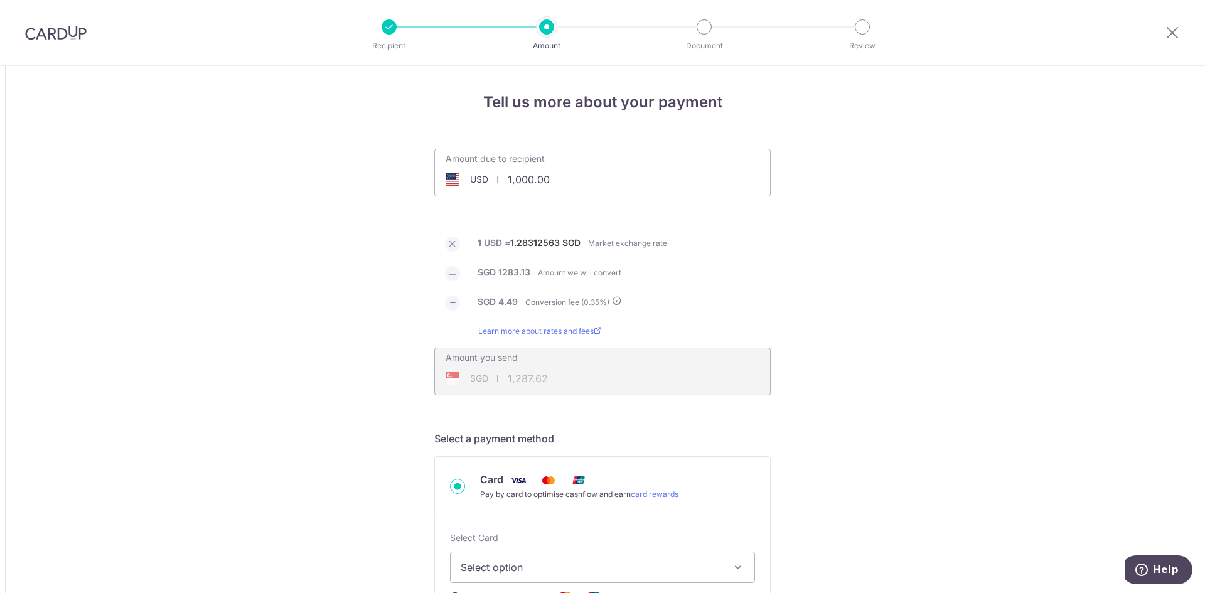
drag, startPoint x: 563, startPoint y: 182, endPoint x: 472, endPoint y: 179, distance: 91.0
click at [472, 179] on div "USD 1,000.00 1000" at bounding box center [532, 179] width 194 height 29
type input "3,104.00"
type input "3,996.52"
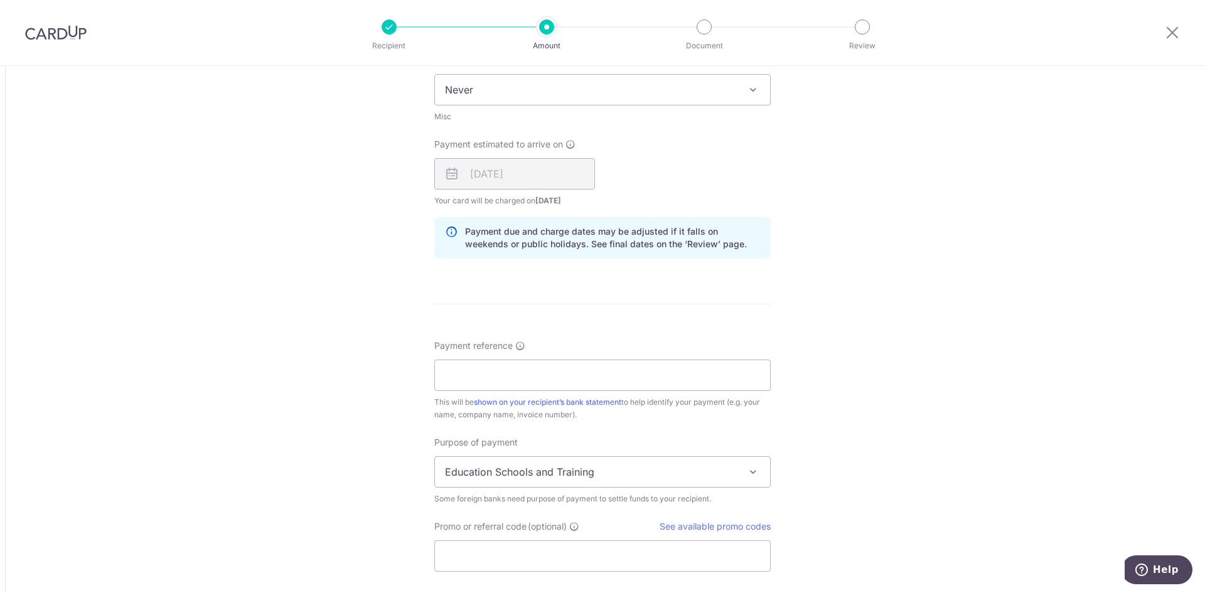
scroll to position [816, 0]
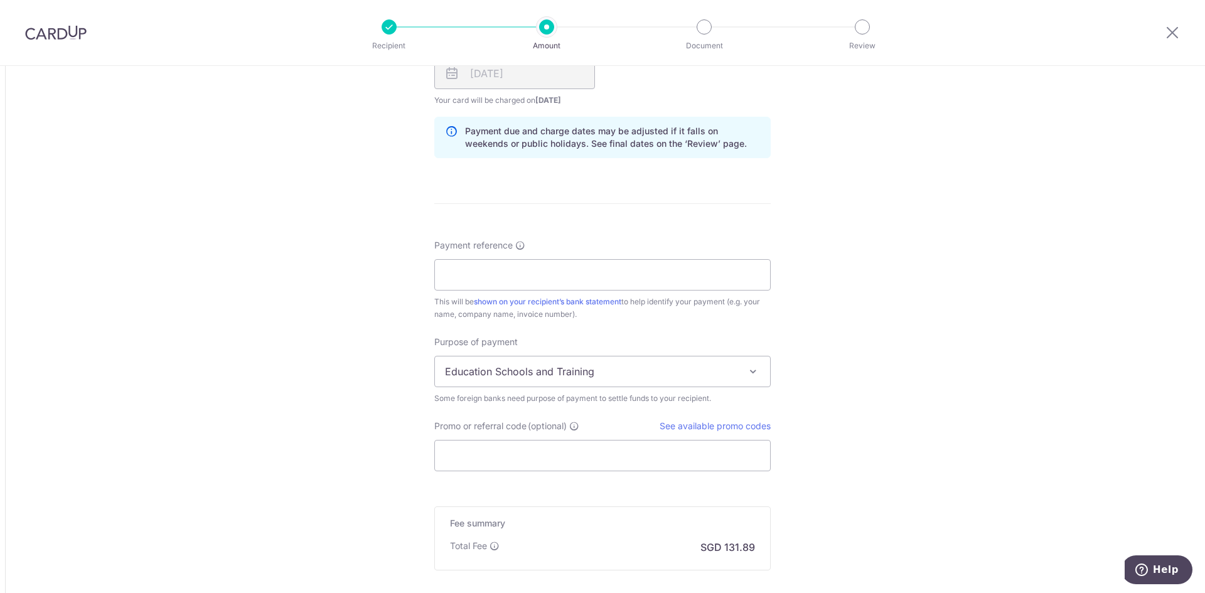
click at [590, 378] on span "Education Schools and Training" at bounding box center [602, 371] width 335 height 30
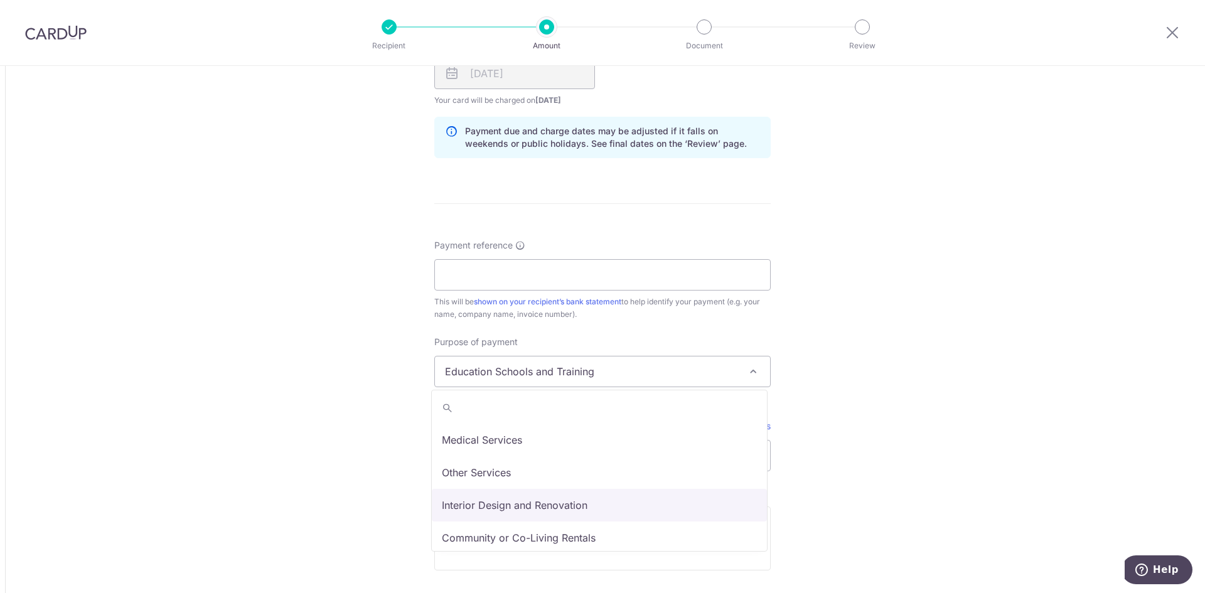
scroll to position [40, 0]
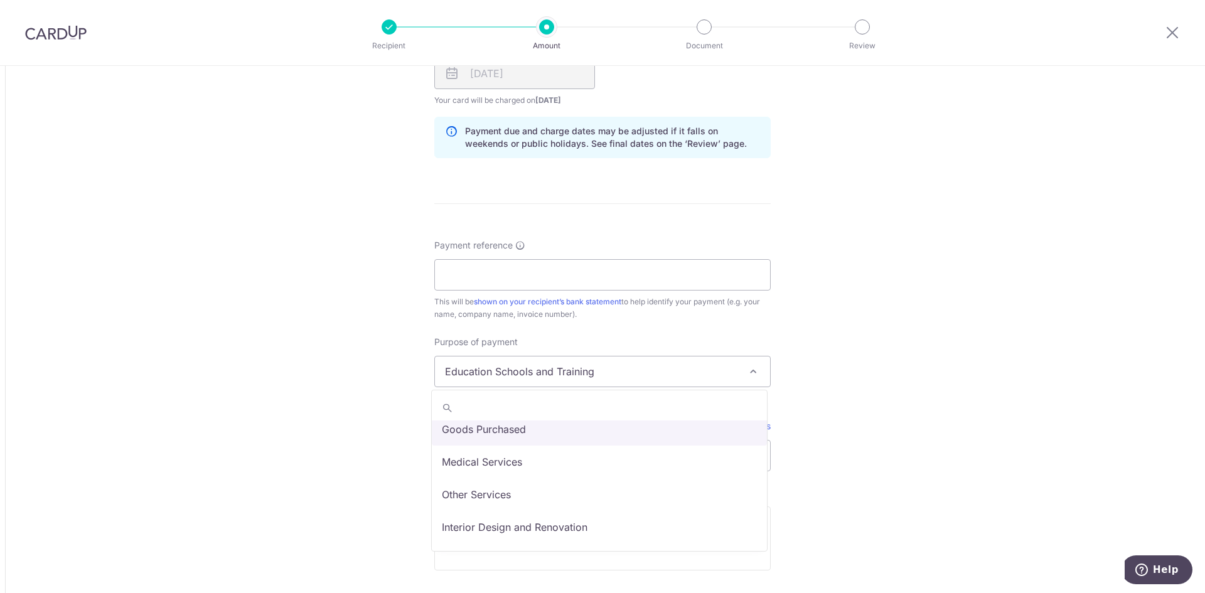
select select "Goods Purchased"
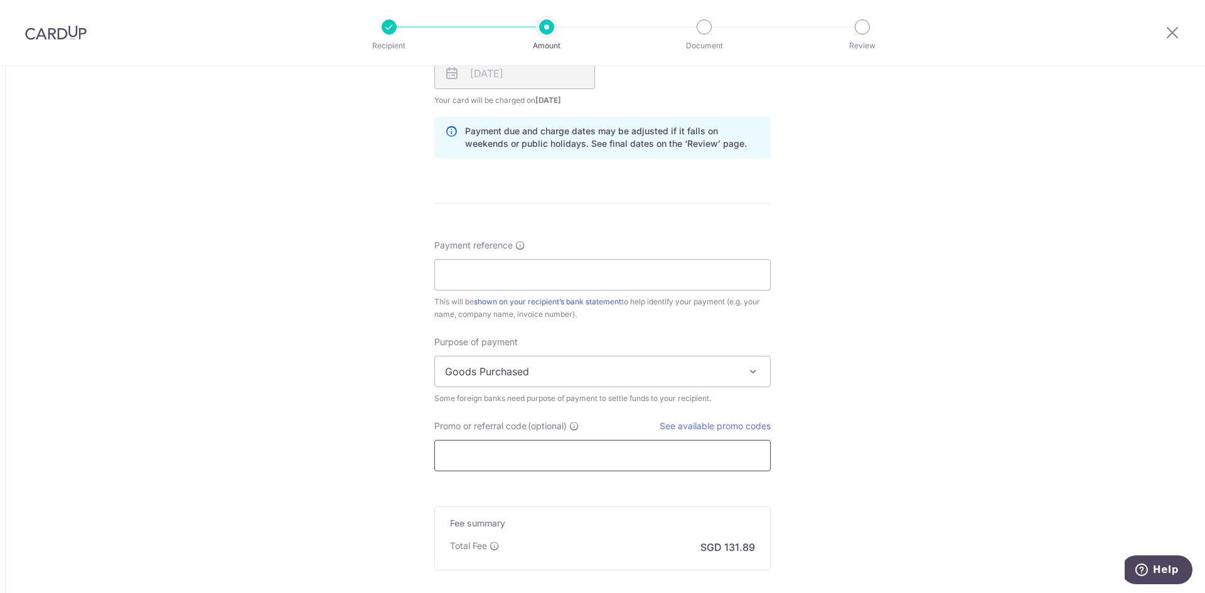
click at [574, 461] on input "Promo or referral code (optional)" at bounding box center [602, 455] width 336 height 31
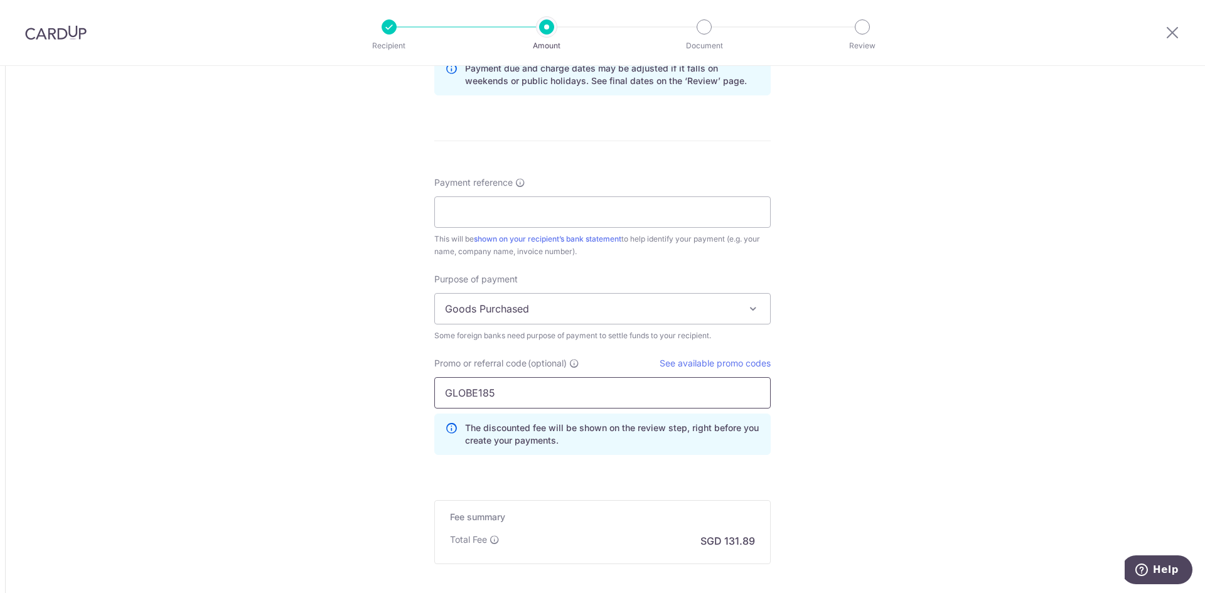
type input "GLOBE185"
click at [685, 402] on input "GLOBE185" at bounding box center [602, 392] width 336 height 31
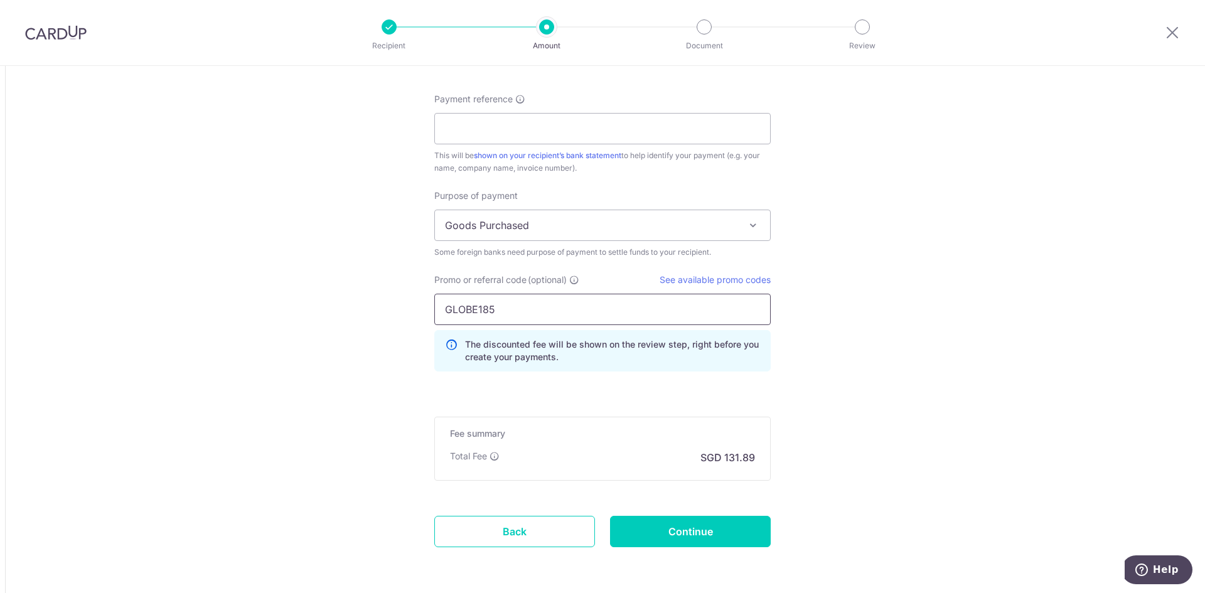
scroll to position [941, 0]
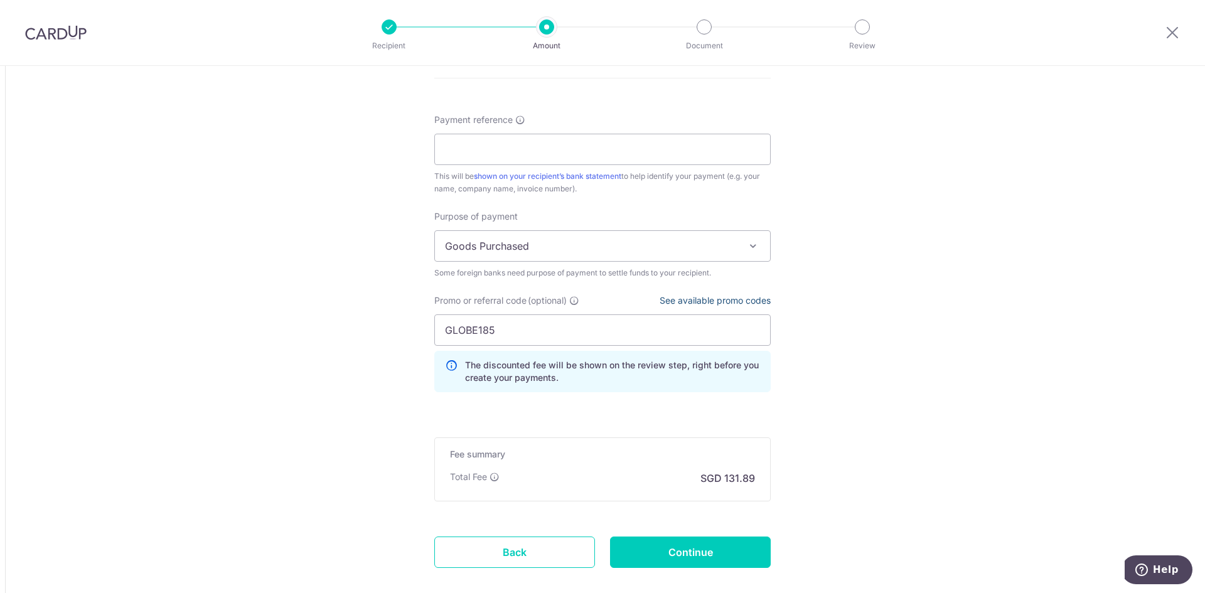
click at [726, 299] on link "See available promo codes" at bounding box center [714, 300] width 111 height 11
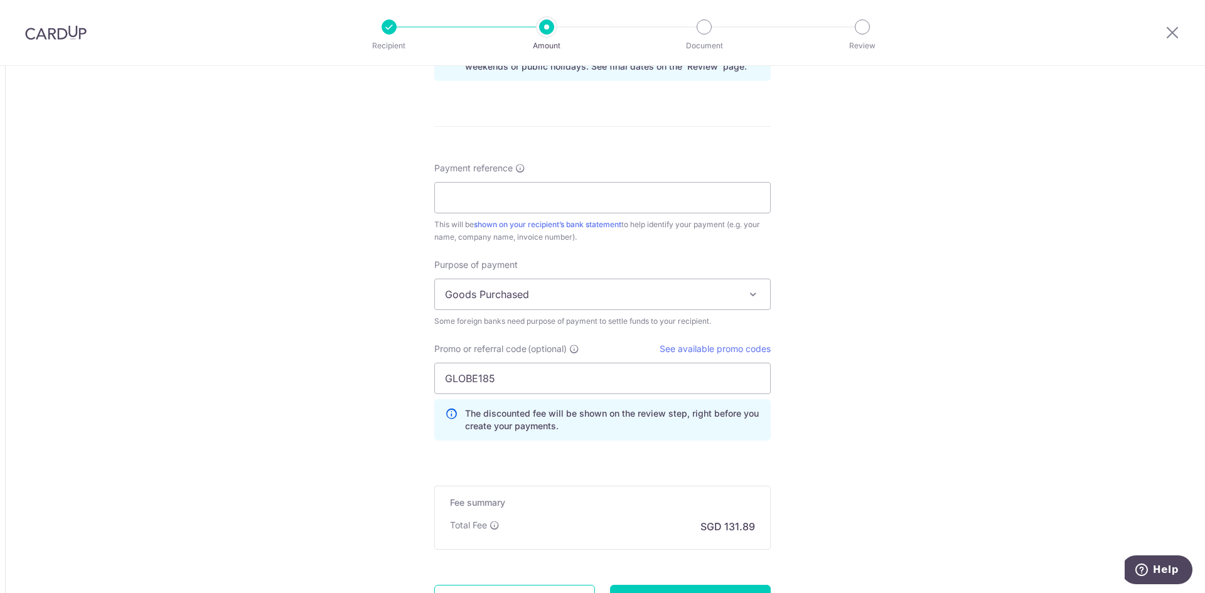
scroll to position [816, 0]
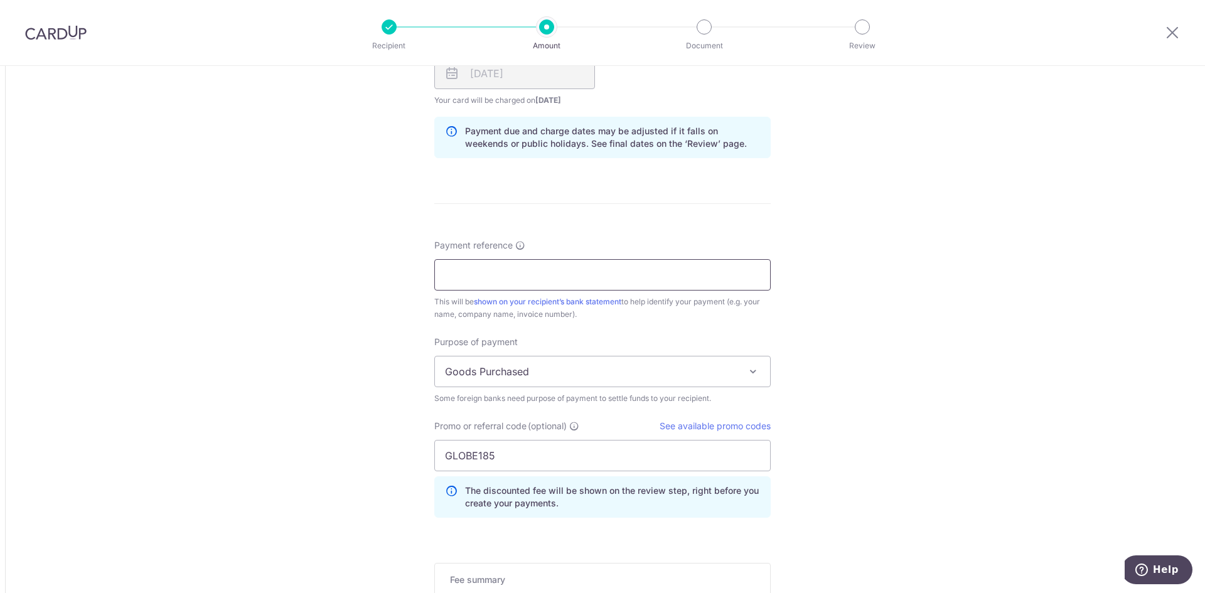
click at [522, 270] on input "Payment reference" at bounding box center [602, 274] width 336 height 31
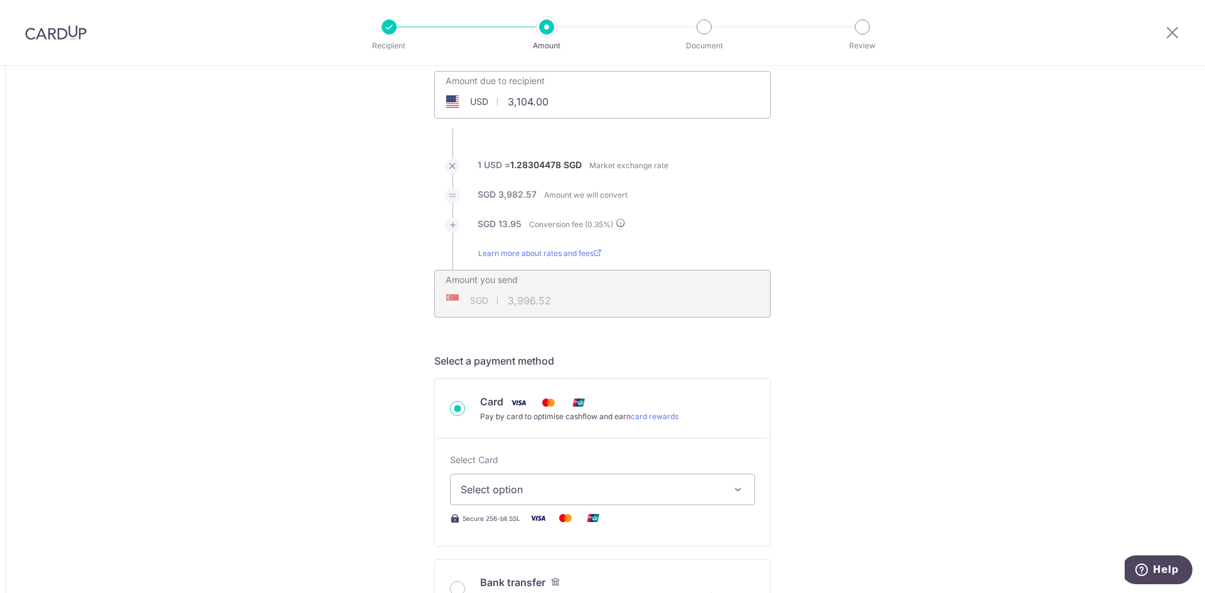
scroll to position [63, 0]
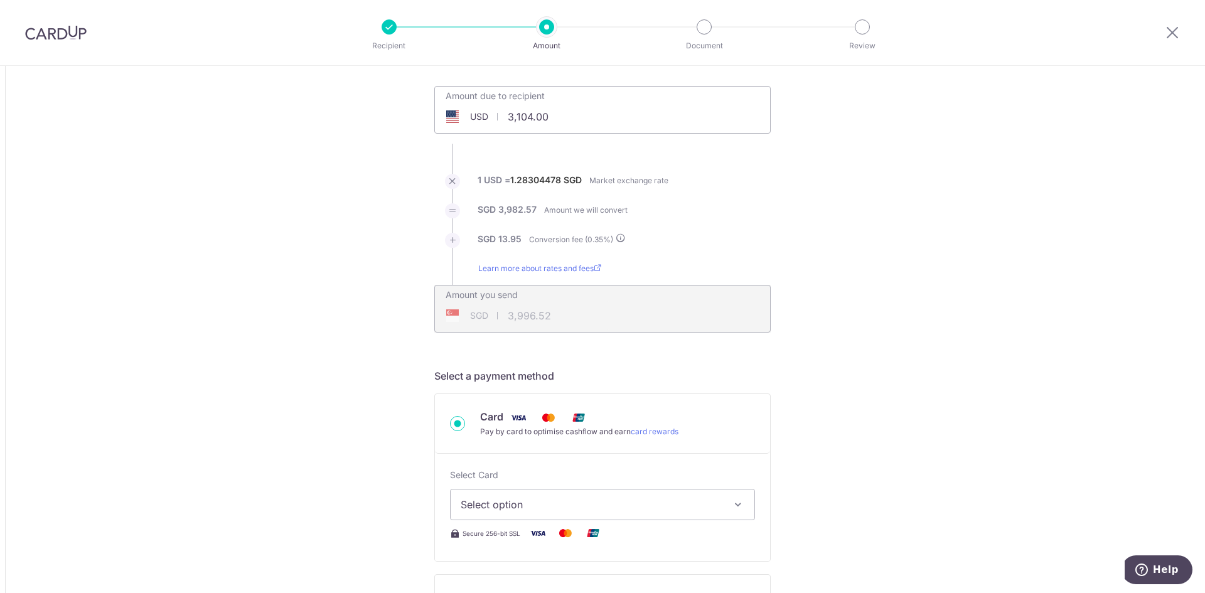
click at [584, 501] on span "Select option" at bounding box center [591, 504] width 261 height 15
click at [590, 535] on span "Add credit card" at bounding box center [613, 539] width 261 height 13
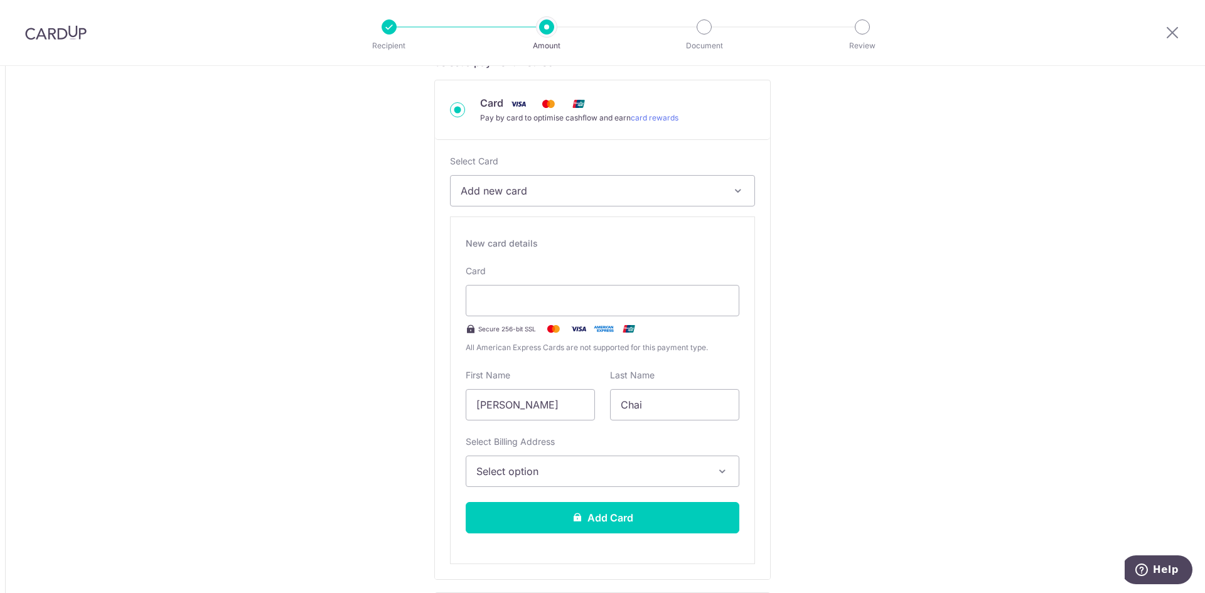
scroll to position [439, 0]
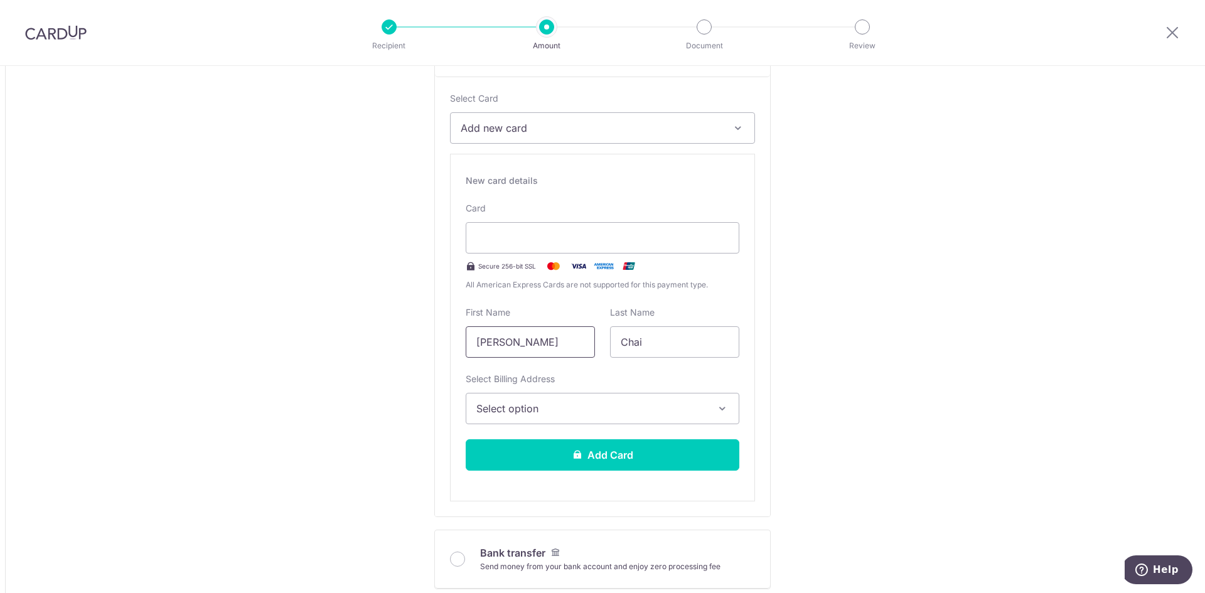
click at [475, 354] on input "Wen Min" at bounding box center [530, 341] width 129 height 31
click at [476, 354] on input "Wen Min" at bounding box center [530, 341] width 129 height 31
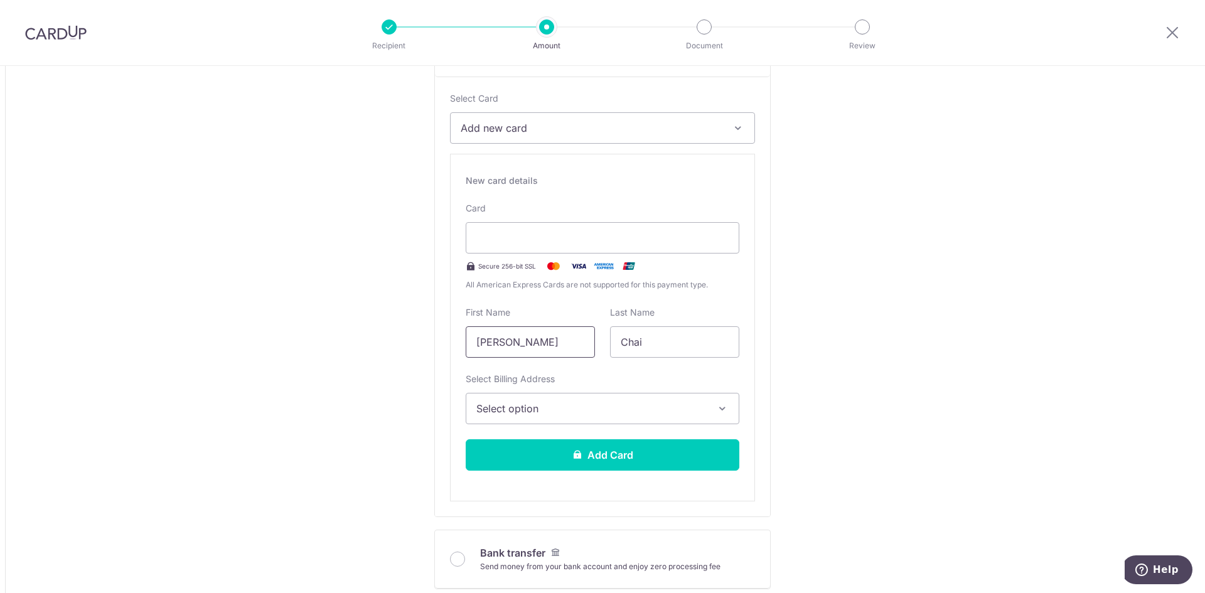
click at [476, 354] on input "Wen Min" at bounding box center [530, 341] width 129 height 31
type input "m"
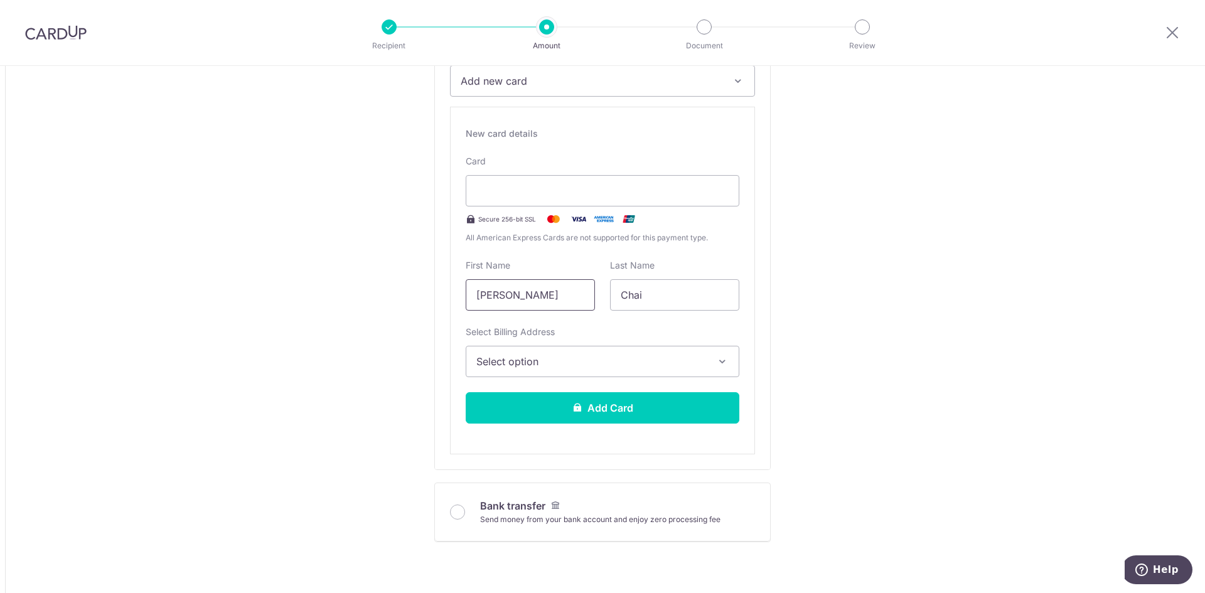
scroll to position [565, 0]
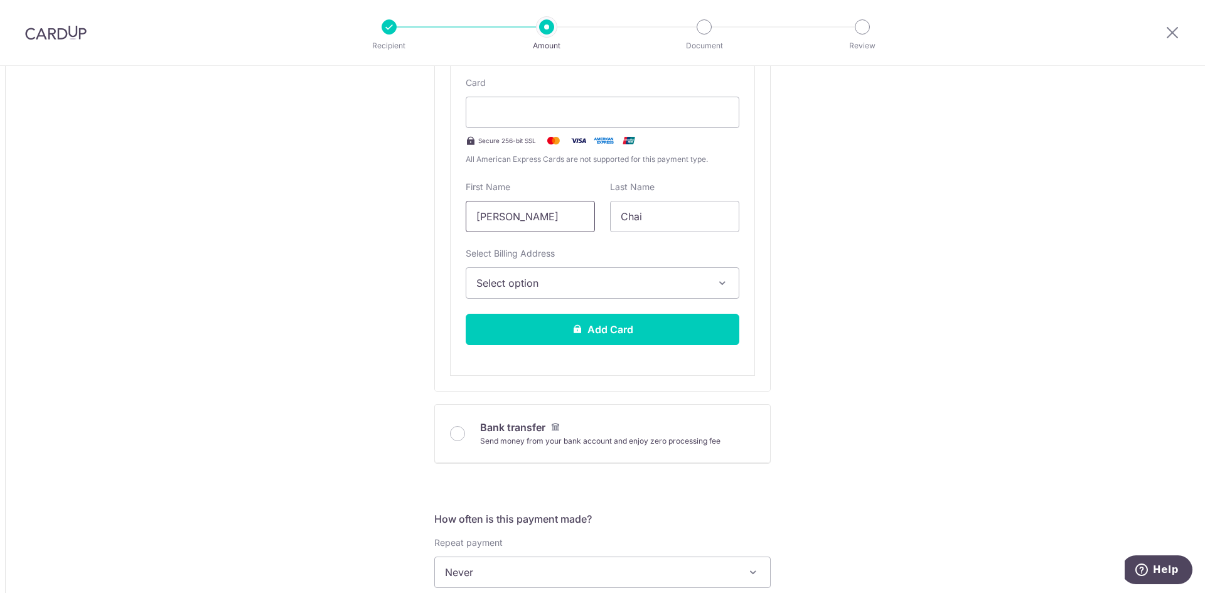
type input "Min Sen"
click at [538, 285] on span "Select option" at bounding box center [591, 282] width 230 height 15
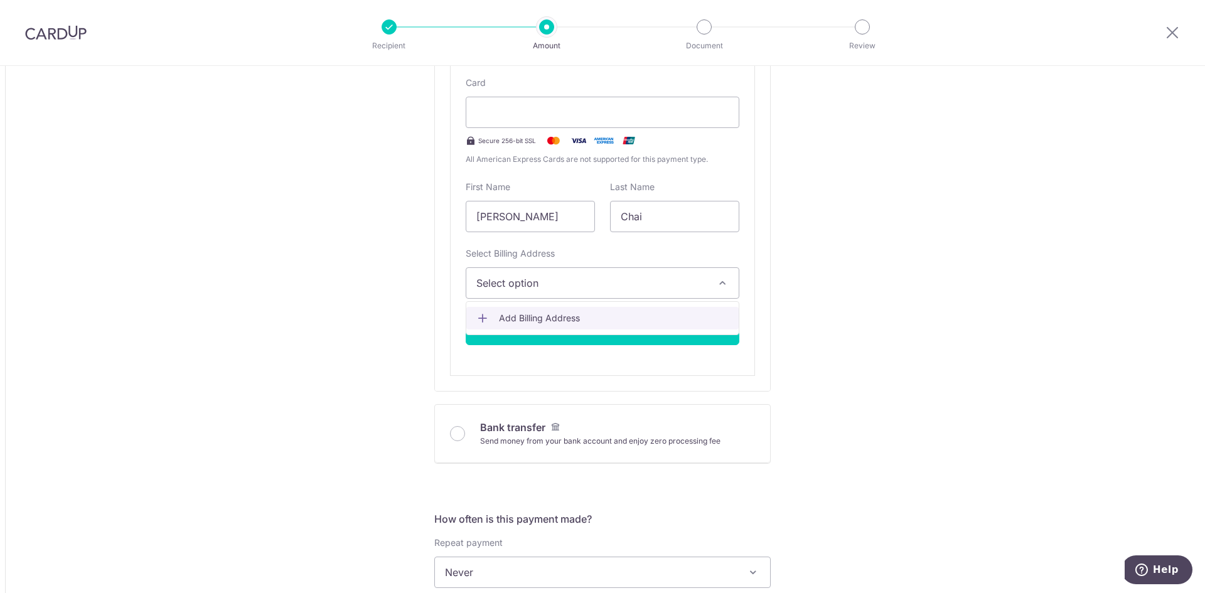
click at [545, 314] on span "Add Billing Address" at bounding box center [614, 318] width 230 height 13
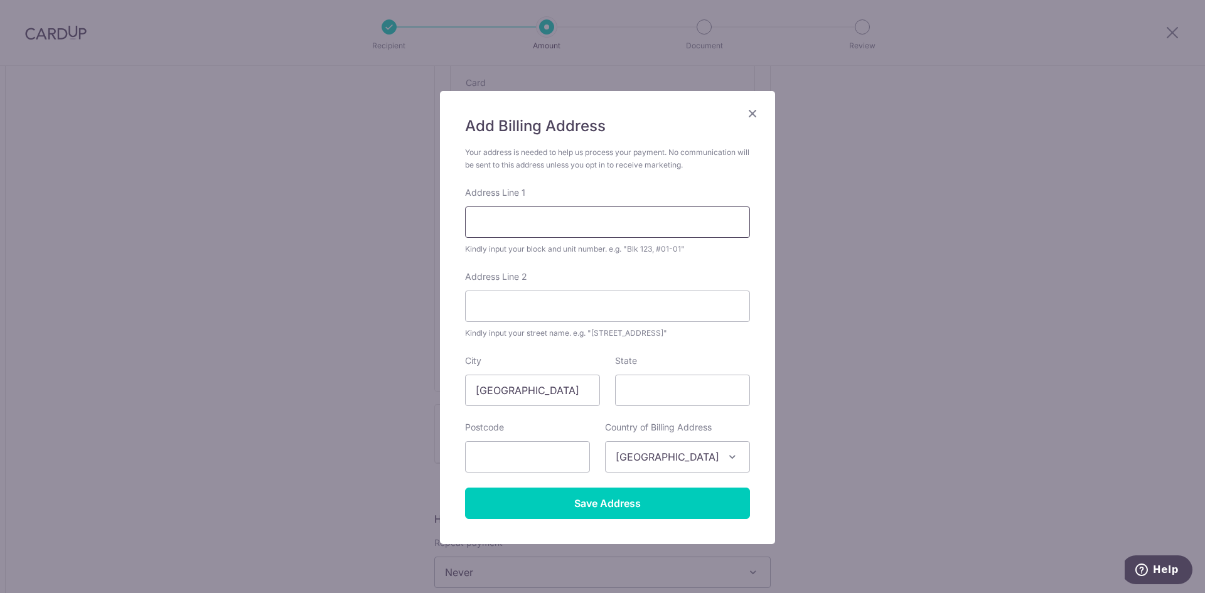
click at [553, 226] on input "Address Line 1" at bounding box center [607, 221] width 285 height 31
type input "Queens, Stirling Road"
type input "Block 10, #27-01"
type input "148954"
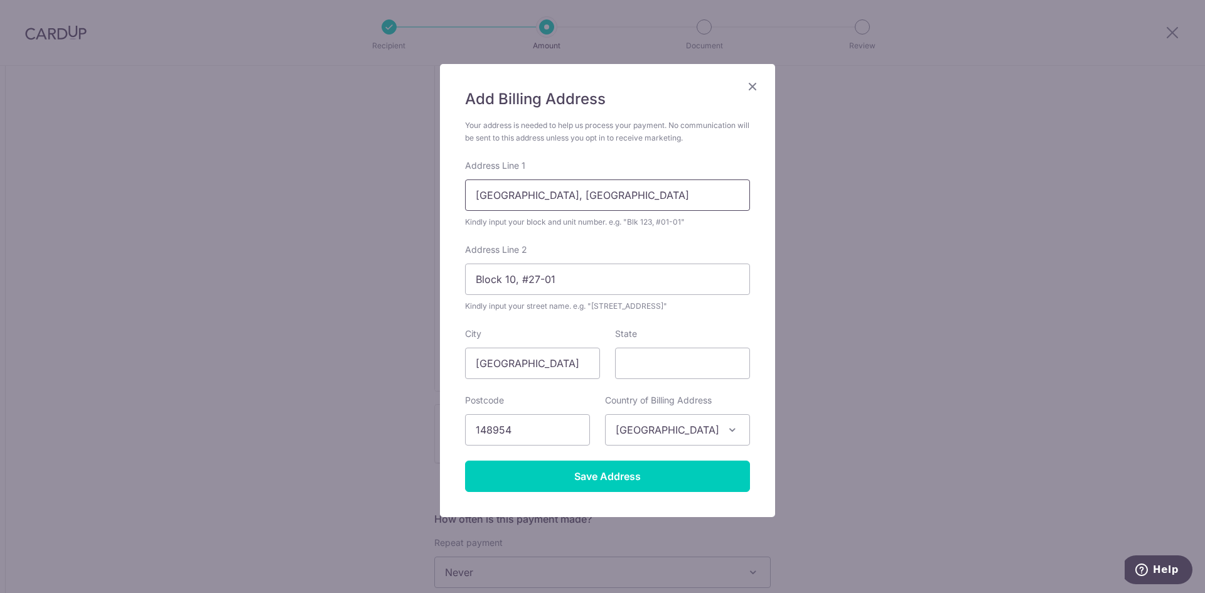
scroll to position [42, 0]
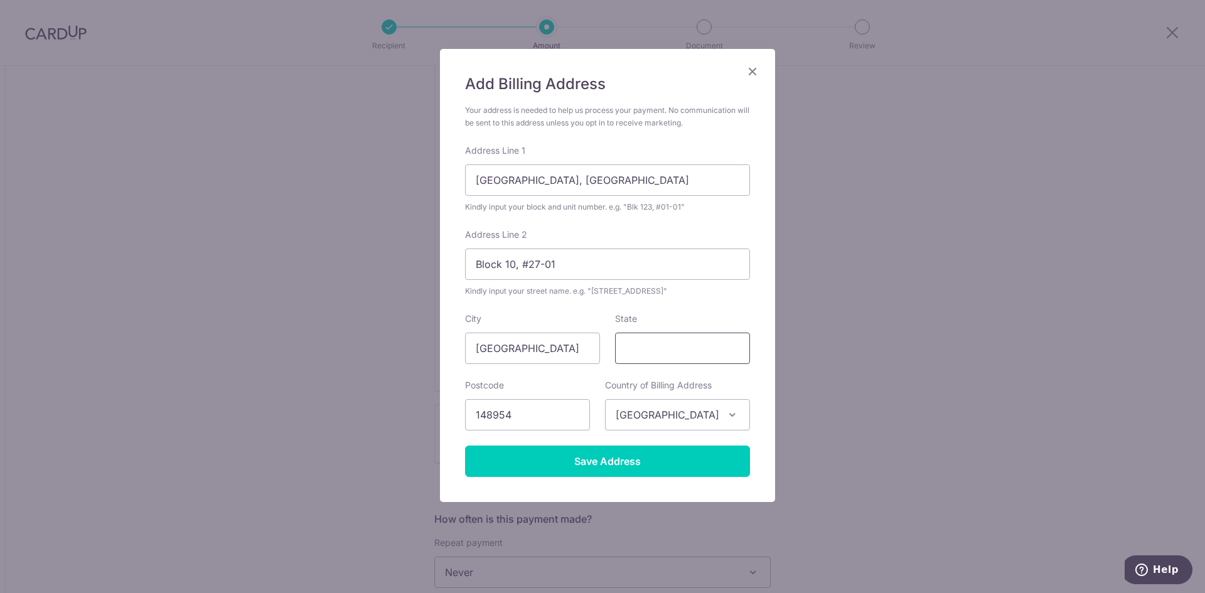
click at [626, 347] on input "State" at bounding box center [682, 348] width 135 height 31
type input "Singapore"
click at [616, 465] on input "Save Address" at bounding box center [607, 460] width 285 height 31
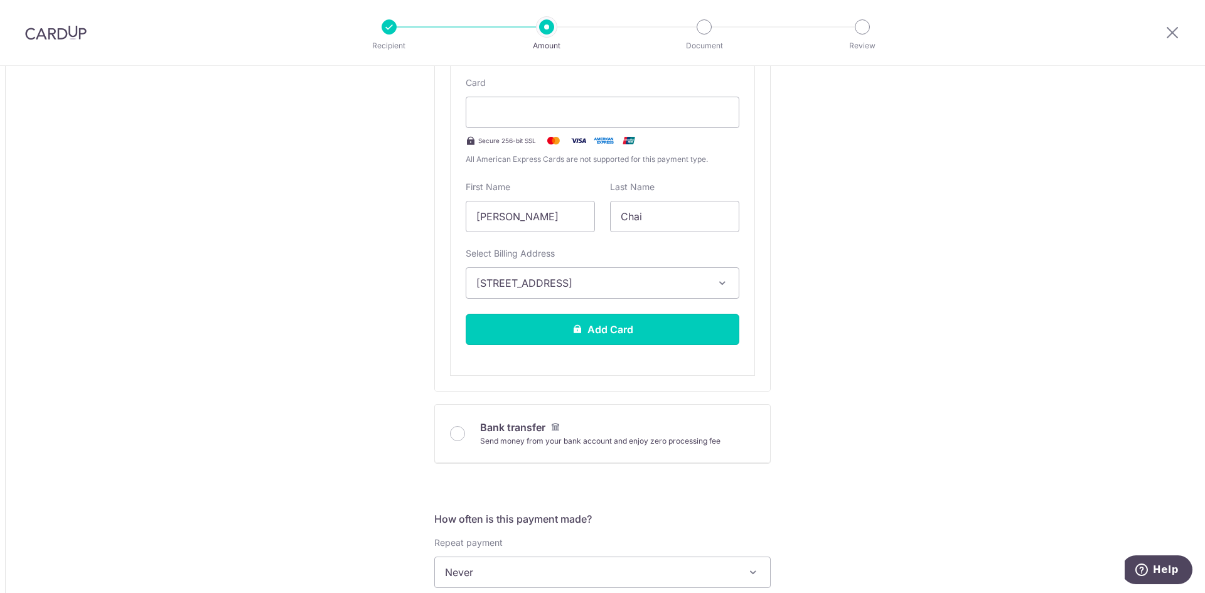
click at [688, 333] on button "Add Card" at bounding box center [603, 329] width 274 height 31
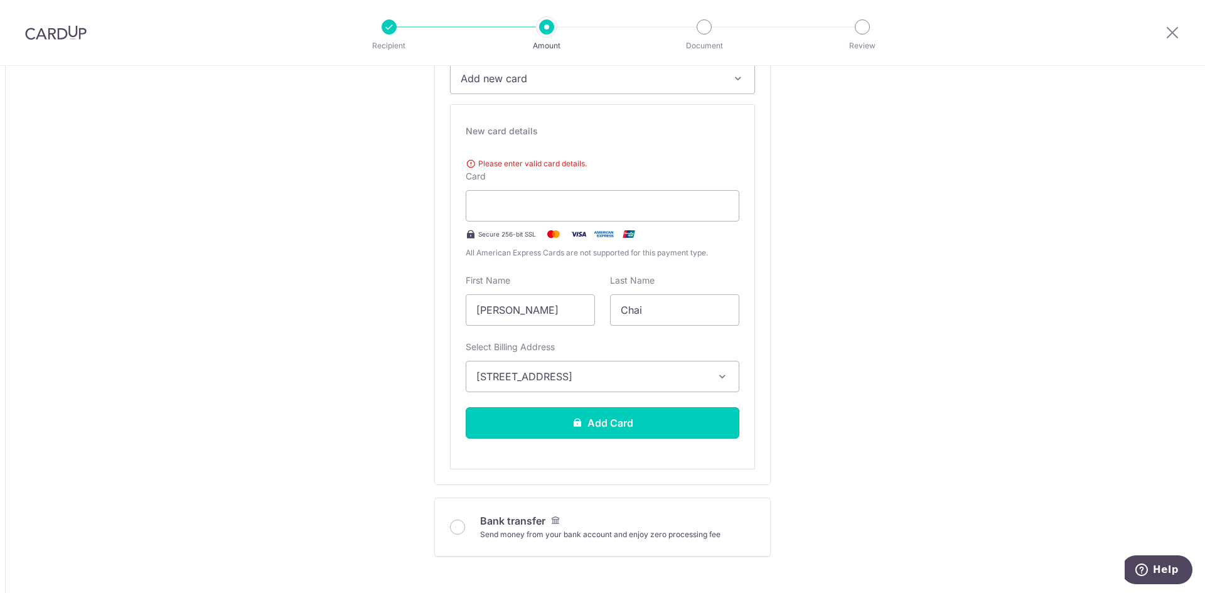
scroll to position [376, 0]
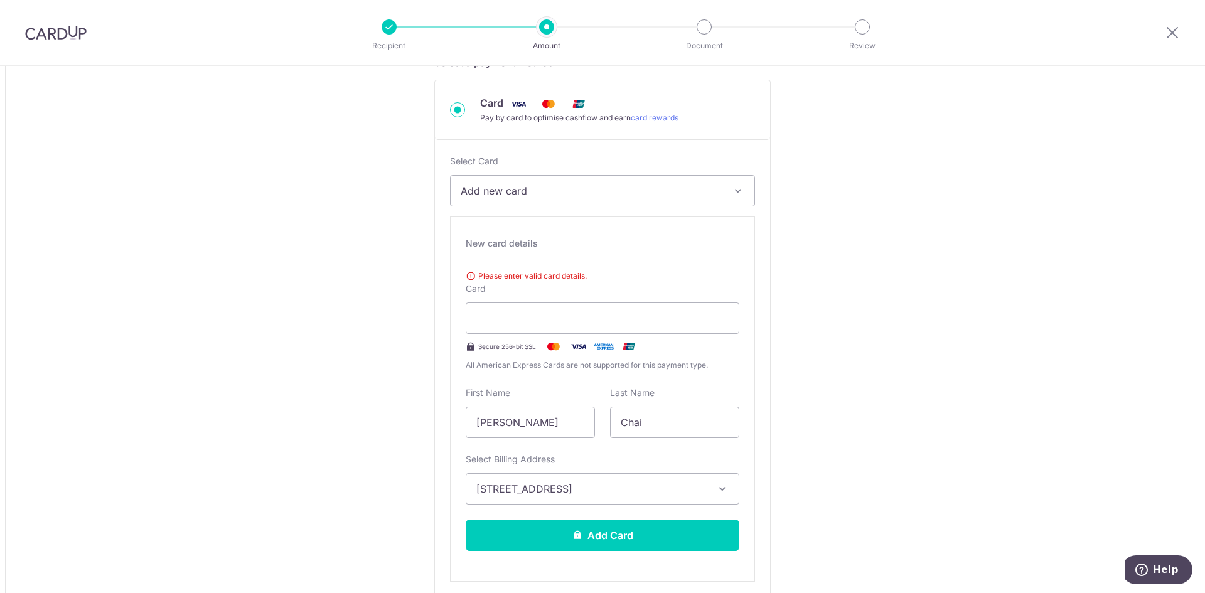
click at [597, 189] on span "Add new card" at bounding box center [591, 190] width 261 height 15
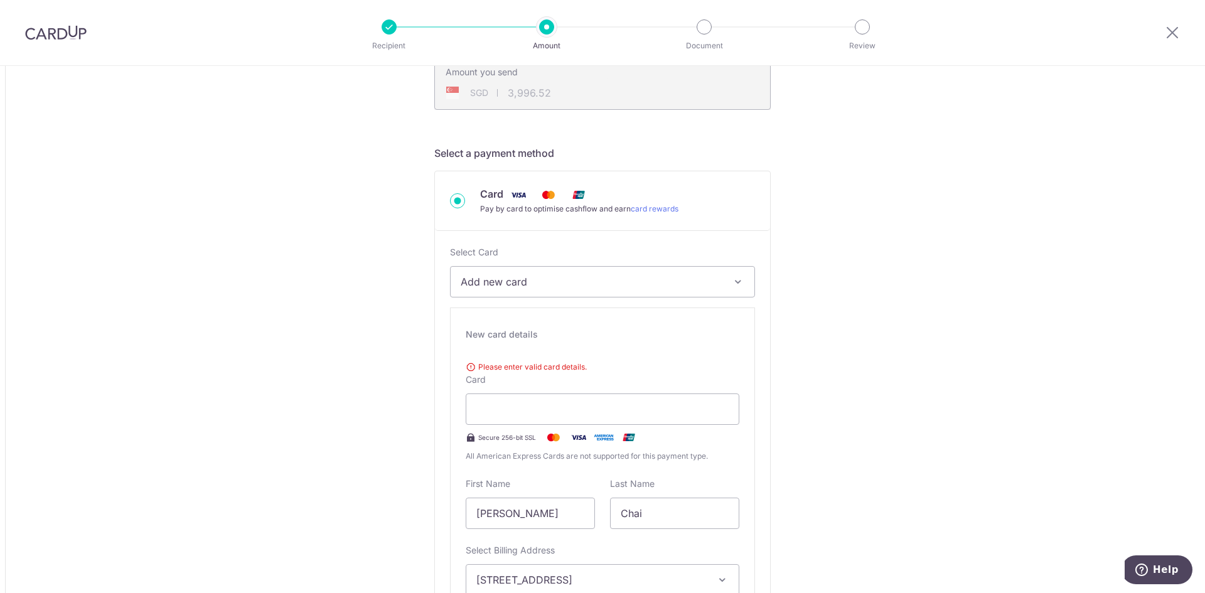
scroll to position [502, 0]
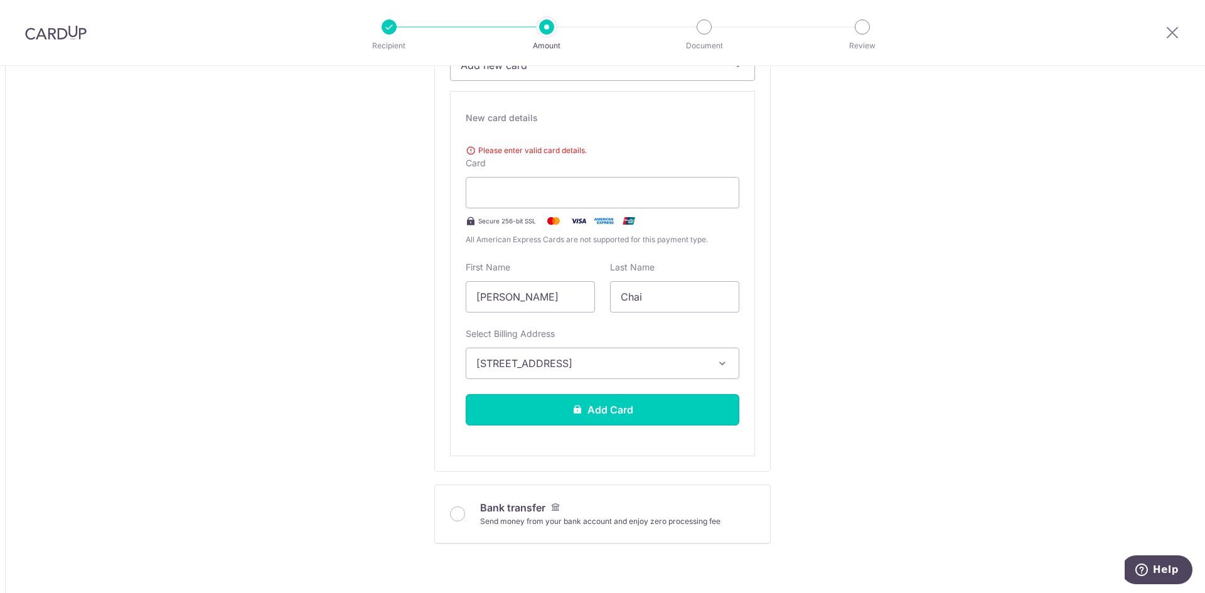
click at [625, 406] on button "Add Card" at bounding box center [603, 409] width 274 height 31
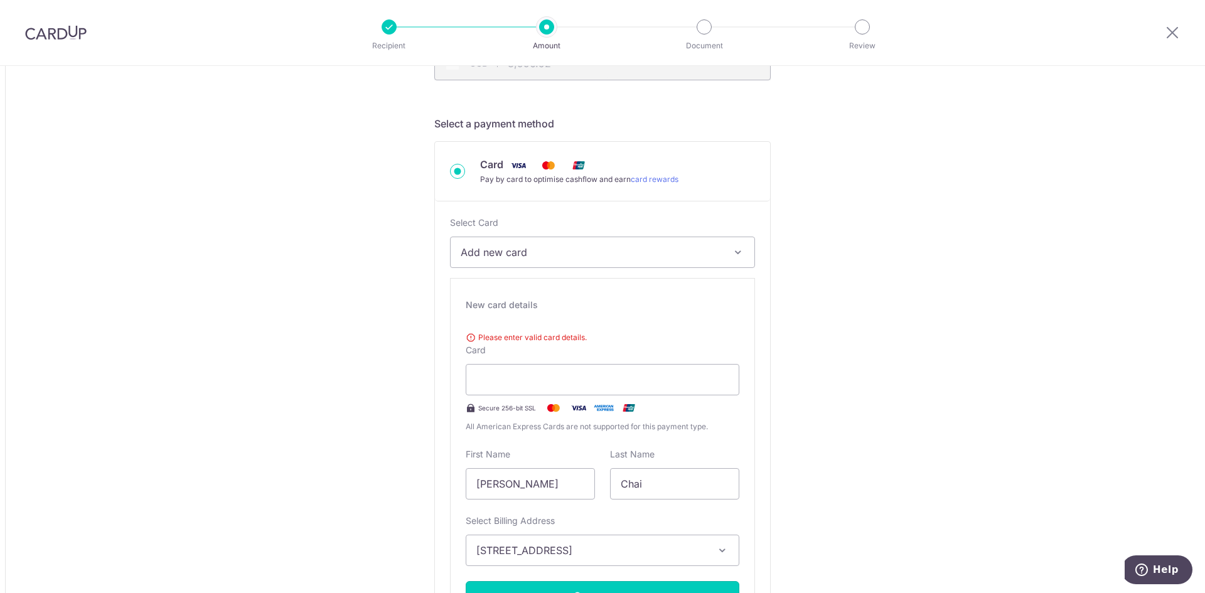
scroll to position [314, 0]
click at [601, 262] on button "Add new card" at bounding box center [602, 253] width 305 height 31
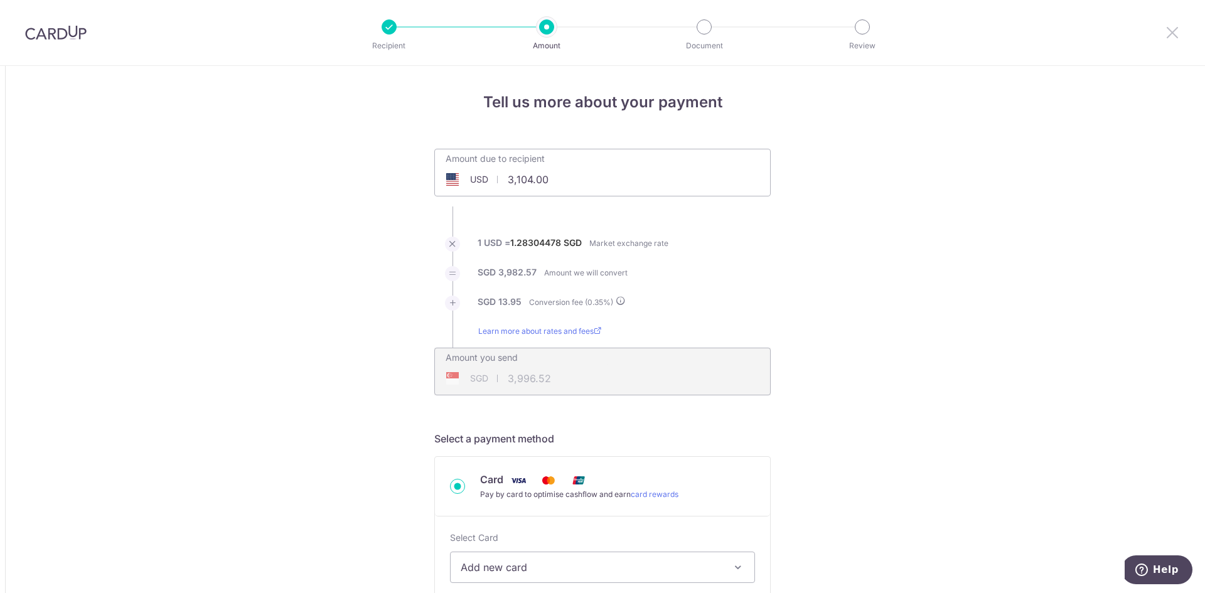
click at [1171, 31] on icon at bounding box center [1171, 32] width 15 height 16
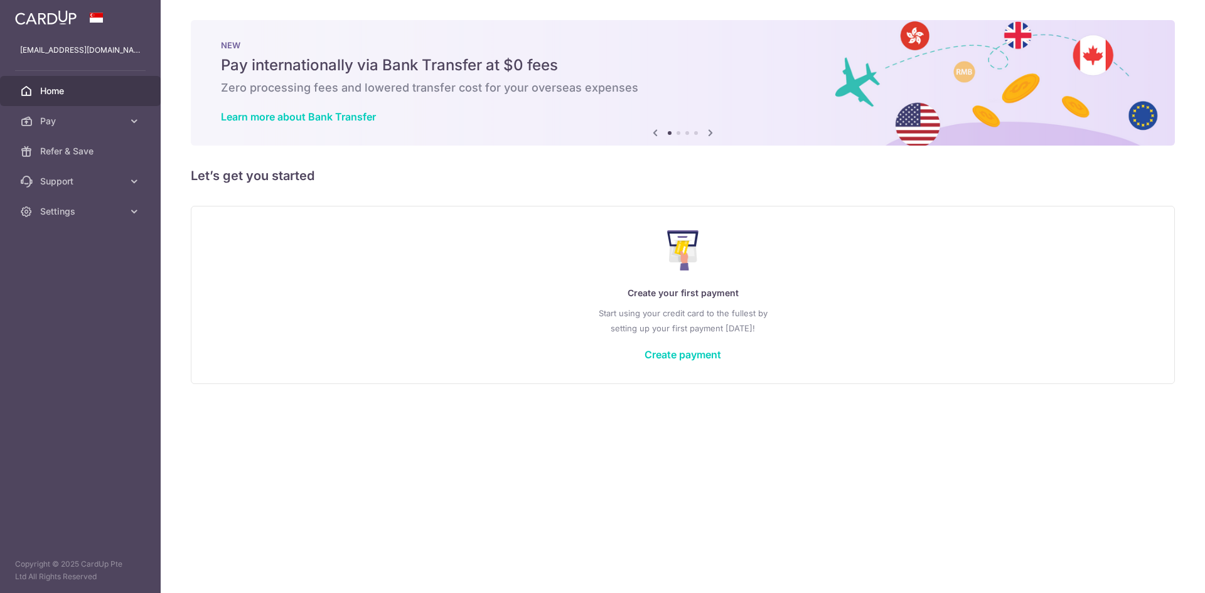
click at [39, 22] on img at bounding box center [45, 17] width 61 height 15
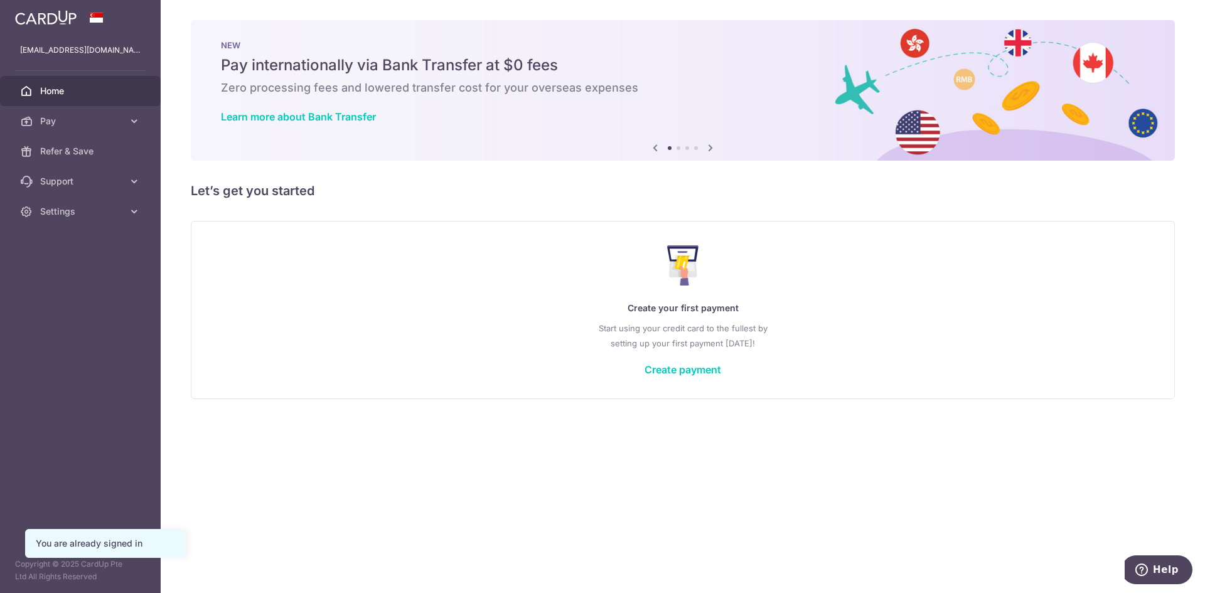
click at [105, 210] on span "Settings" at bounding box center [81, 211] width 83 height 13
click at [75, 242] on span "Account" at bounding box center [81, 241] width 83 height 13
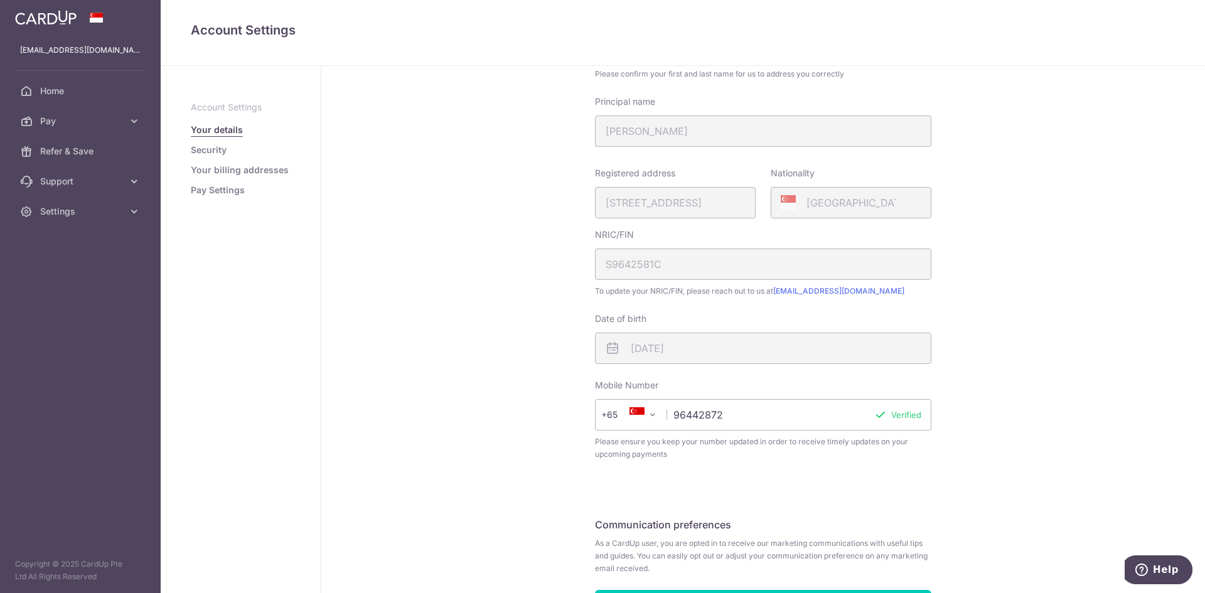
scroll to position [125, 0]
click at [108, 213] on span "Settings" at bounding box center [81, 211] width 83 height 13
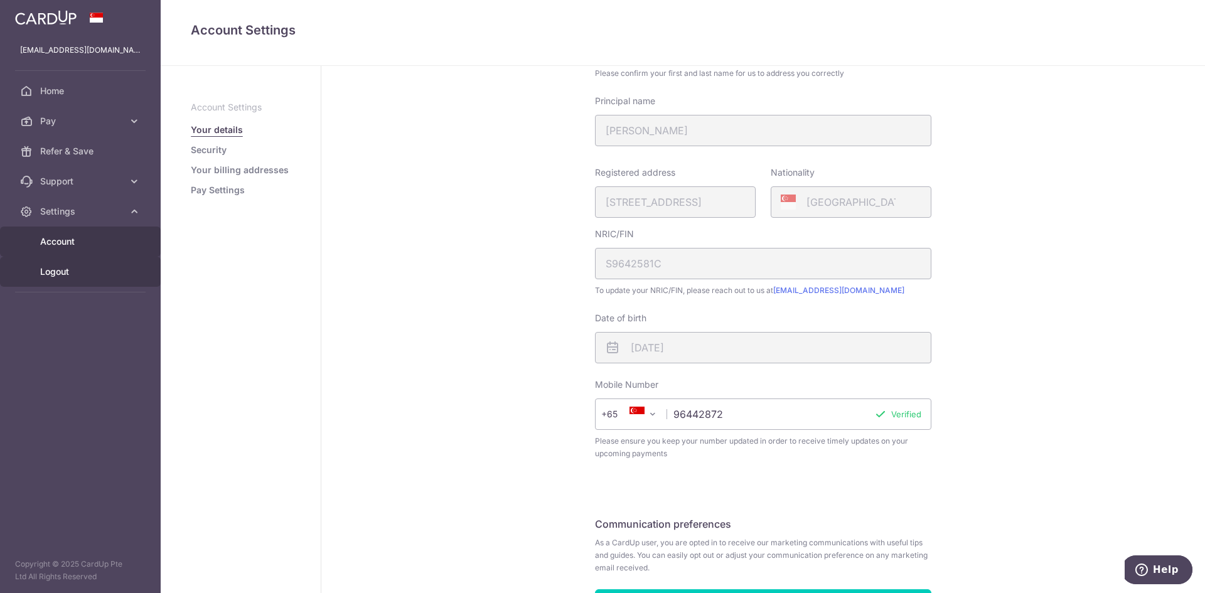
click at [73, 264] on link "Logout" at bounding box center [80, 272] width 161 height 30
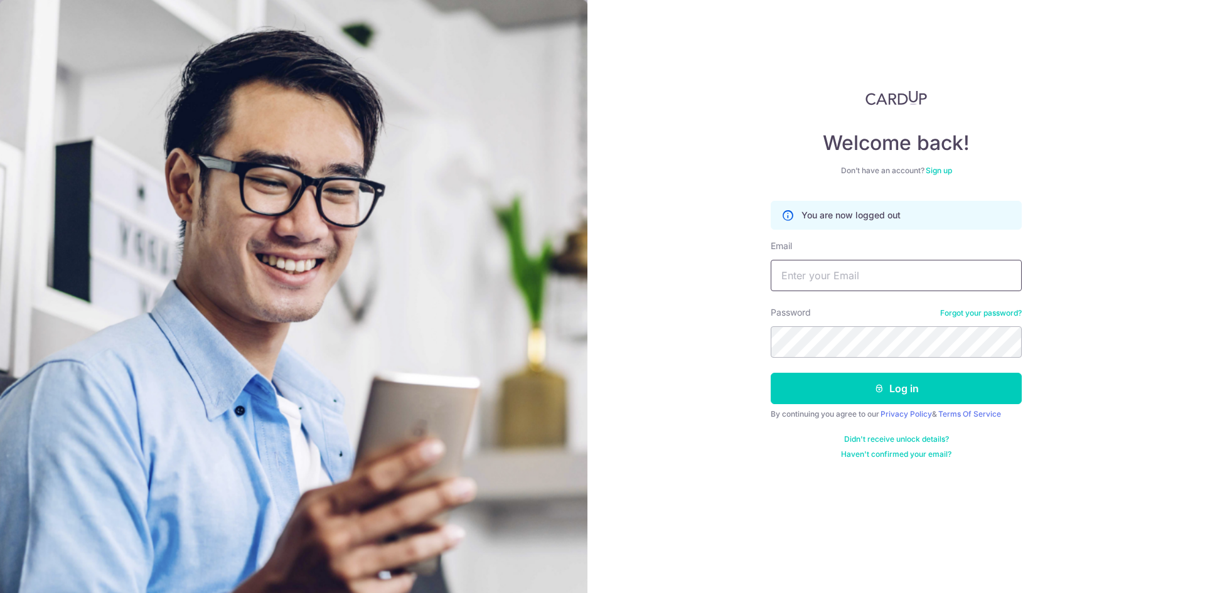
click at [851, 281] on input "Email" at bounding box center [895, 275] width 251 height 31
type input "chatsworth2009@hotmail.com"
click at [904, 280] on input "chatsworth2009@hotmail.com" at bounding box center [895, 275] width 251 height 31
click at [944, 171] on link "Sign up" at bounding box center [938, 170] width 26 height 9
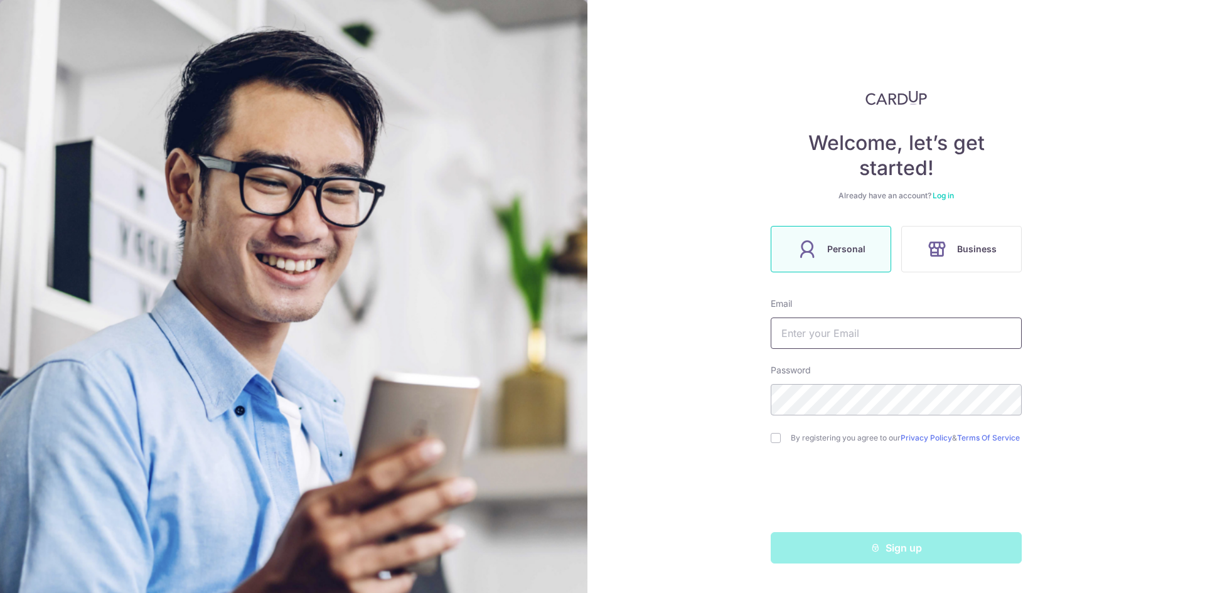
click at [872, 342] on input "text" at bounding box center [895, 332] width 251 height 31
type input "chatsworth2009@hotmail.com"
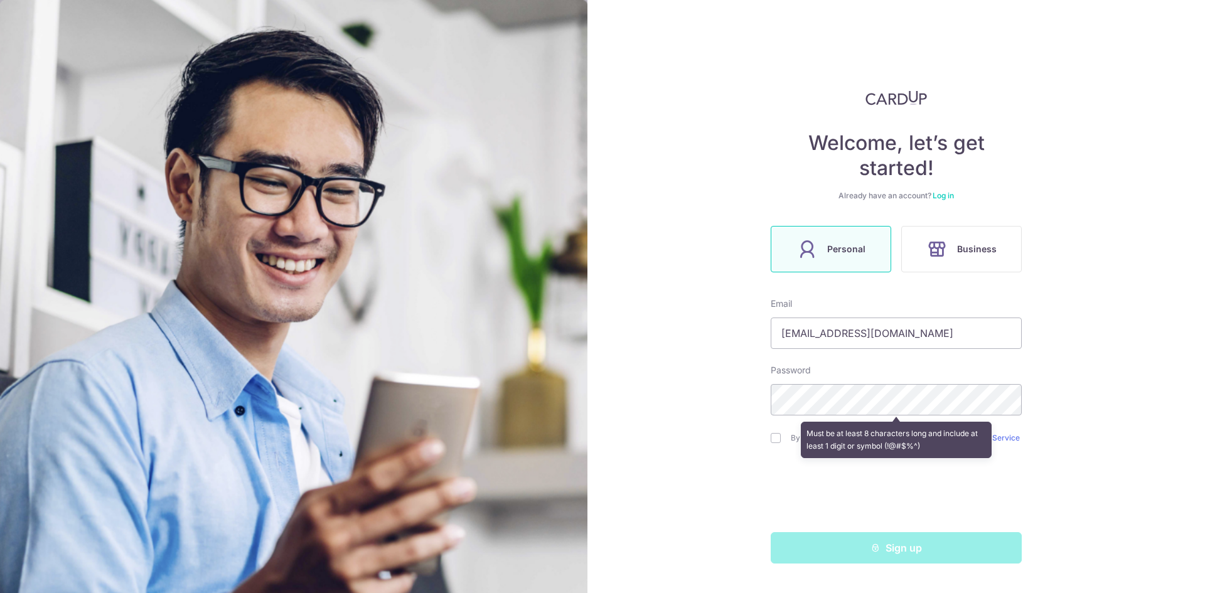
click at [697, 378] on div "Welcome, let’s get started! Already have an account? Log in Personal Business E…" at bounding box center [895, 296] width 617 height 593
click at [777, 447] on div "Must be at least 8 characters long and include at least 1 digit or symbol (!@#$…" at bounding box center [895, 440] width 251 height 46
click at [777, 442] on div "Must be at least 8 characters long and include at least 1 digit or symbol (!@#$…" at bounding box center [895, 440] width 251 height 46
click at [1055, 434] on div "Welcome, let’s get started! Already have an account? Log in Personal Business E…" at bounding box center [895, 296] width 617 height 593
click at [778, 439] on input "checkbox" at bounding box center [775, 438] width 10 height 10
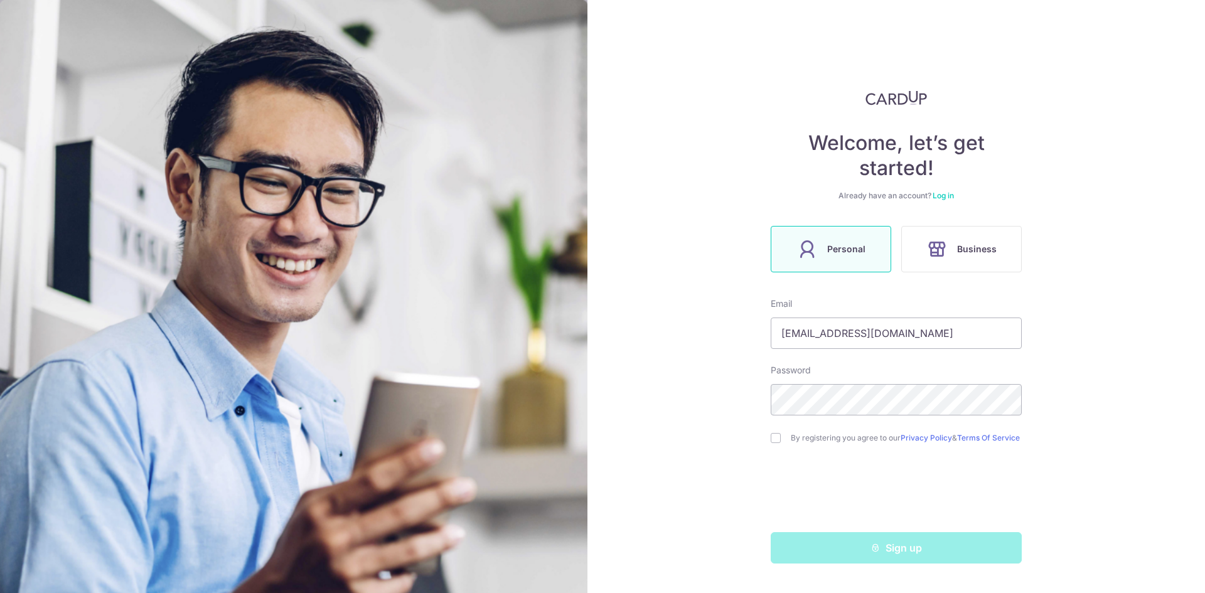
checkbox input "true"
click at [845, 555] on button "Sign up" at bounding box center [895, 547] width 251 height 31
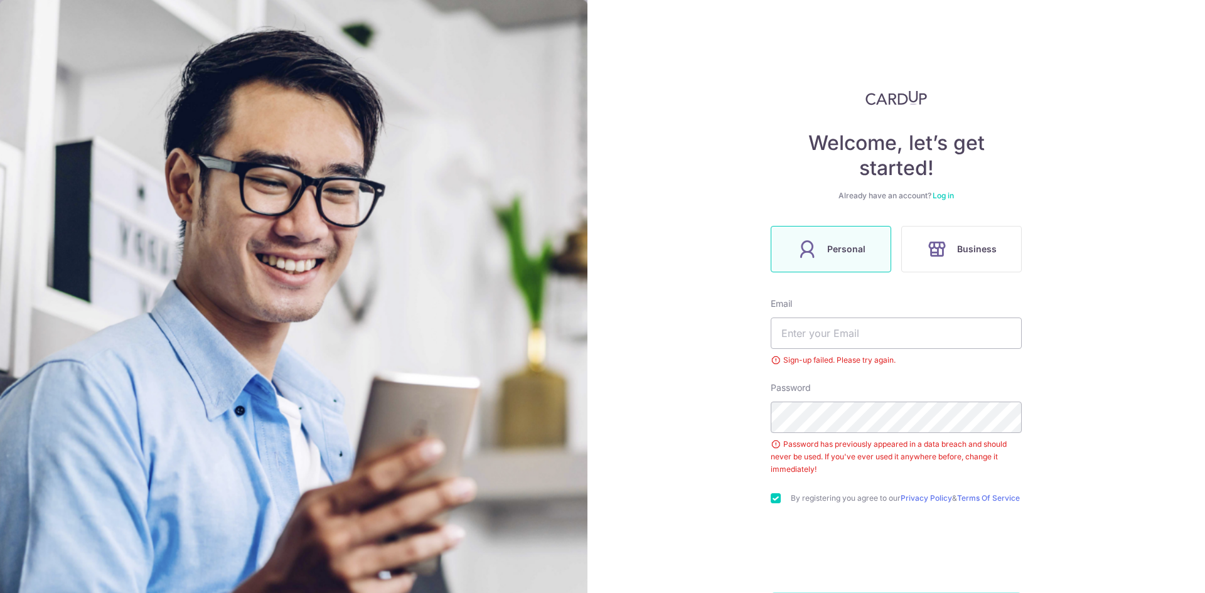
scroll to position [7, 0]
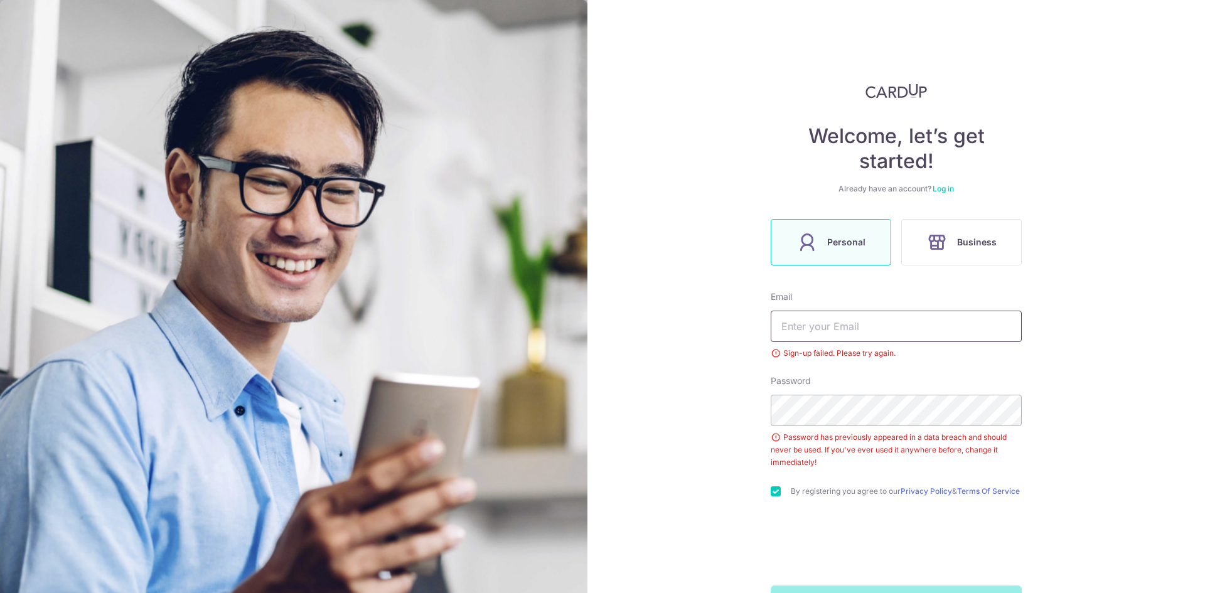
click at [837, 338] on input "text" at bounding box center [895, 326] width 251 height 31
click at [757, 404] on div "Welcome, let’s get started! Already have an account? Log in Personal Business E…" at bounding box center [895, 296] width 617 height 593
click at [851, 321] on input "text" at bounding box center [895, 326] width 251 height 31
type input "[EMAIL_ADDRESS][DOMAIN_NAME]"
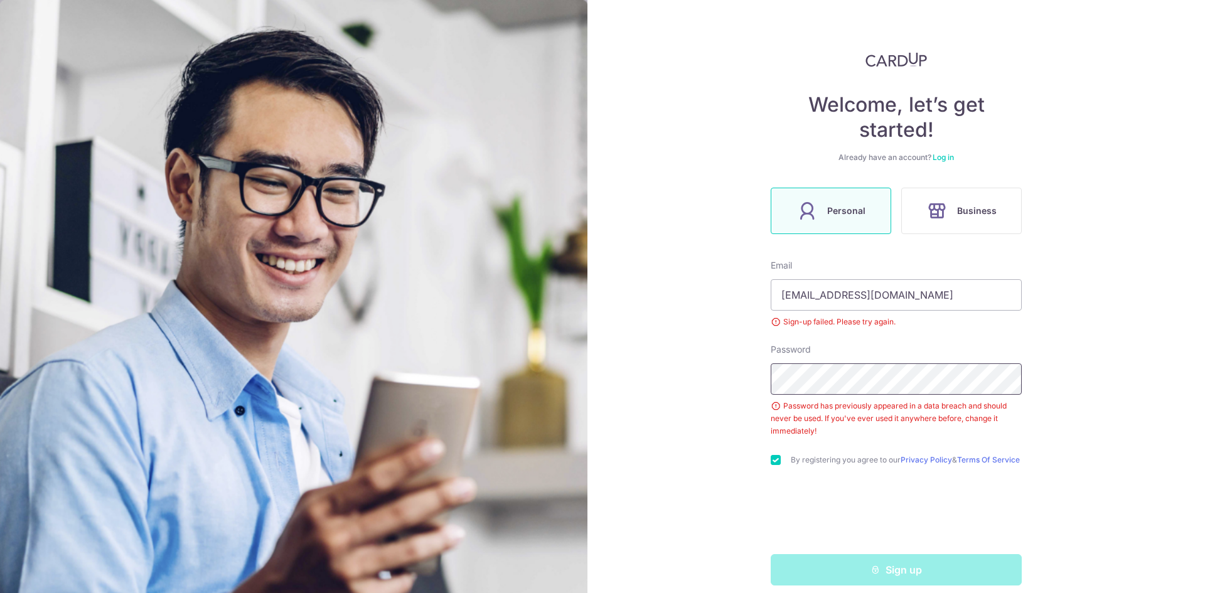
scroll to position [56, 0]
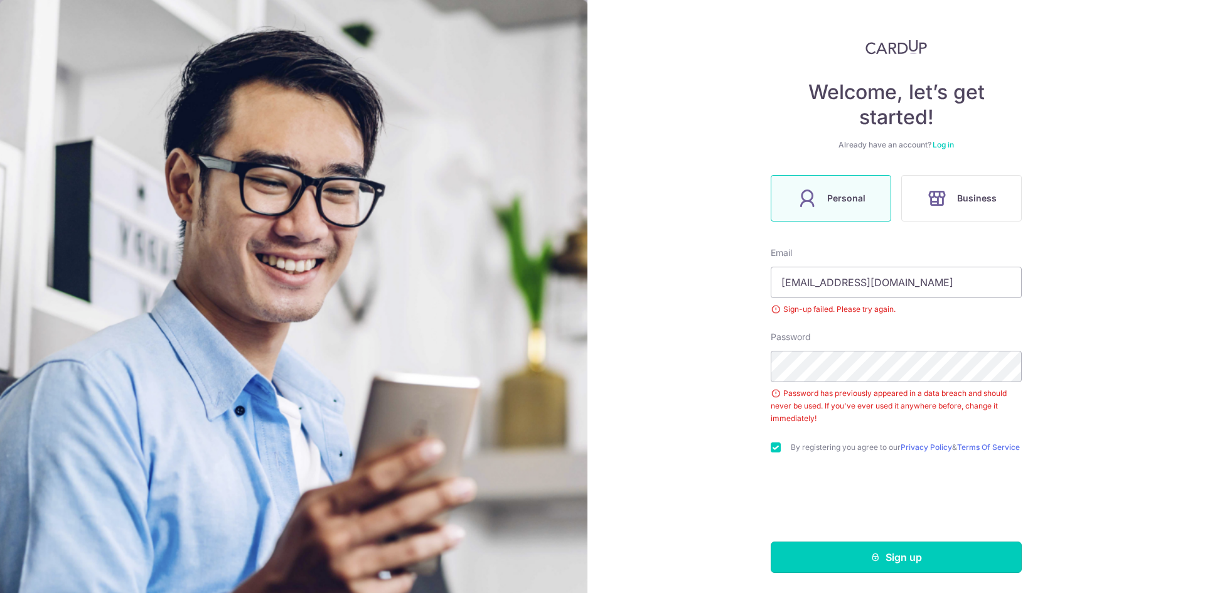
click at [838, 557] on button "Sign up" at bounding box center [895, 556] width 251 height 31
